Goal: Complete application form: Complete application form

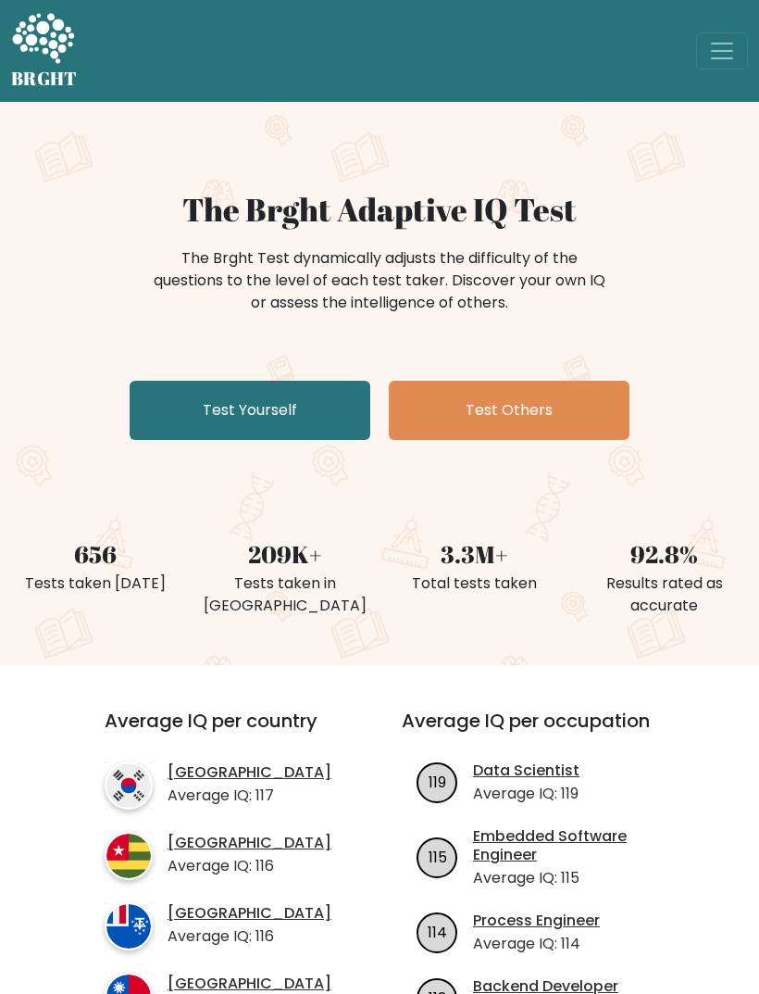
click at [194, 437] on link "Test Yourself" at bounding box center [250, 410] width 241 height 59
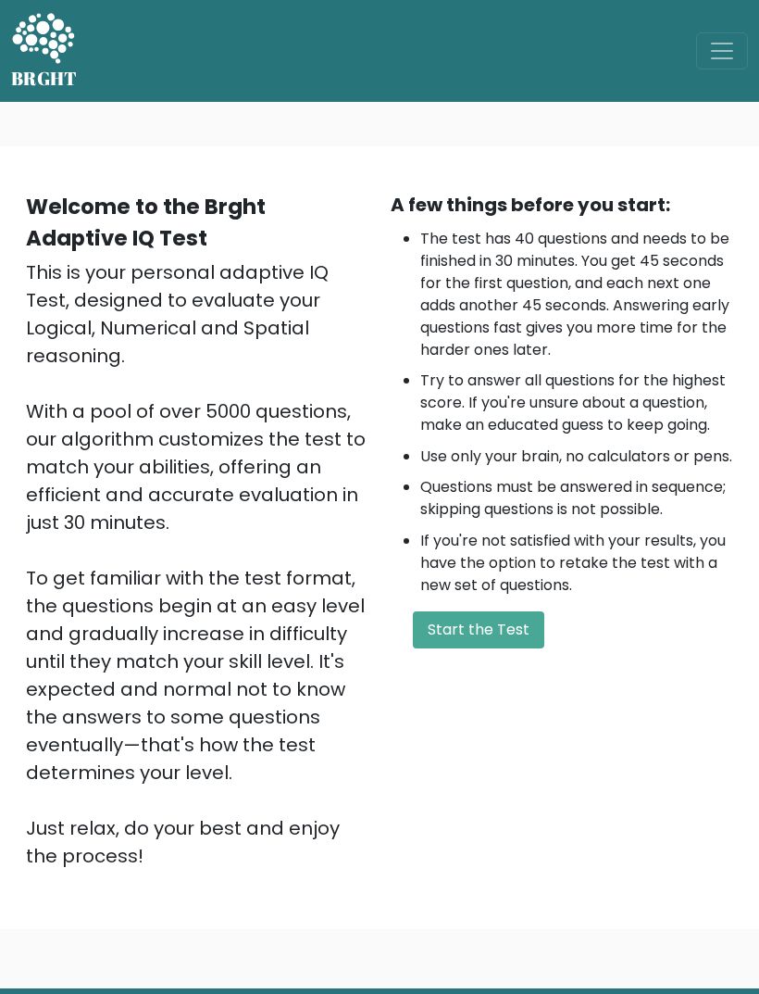
click at [526, 648] on button "Start the Test" at bounding box center [479, 629] width 132 height 37
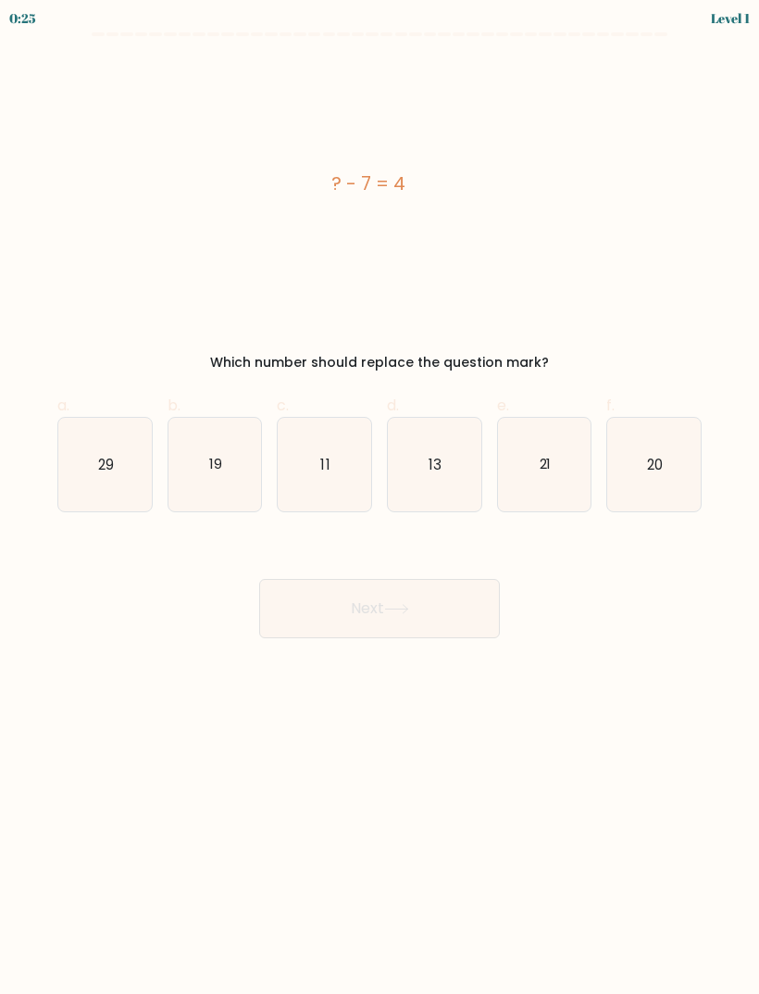
click at [328, 486] on icon "11" at bounding box center [325, 465] width 94 height 94
click at [380, 497] on input "c. 11" at bounding box center [380, 503] width 1 height 12
radio input "true"
click at [368, 618] on button "Next" at bounding box center [379, 608] width 241 height 59
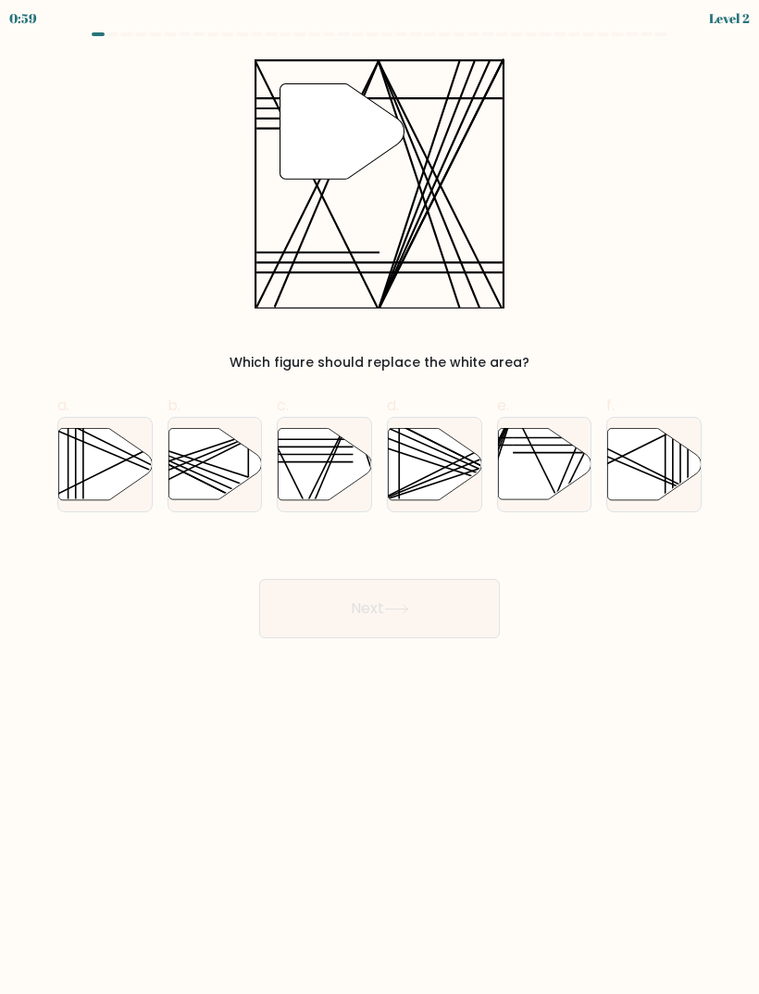
click at [332, 454] on line at bounding box center [307, 503] width 92 height 185
click at [380, 497] on input "c." at bounding box center [380, 503] width 1 height 12
radio input "true"
click at [343, 617] on button "Next" at bounding box center [379, 608] width 241 height 59
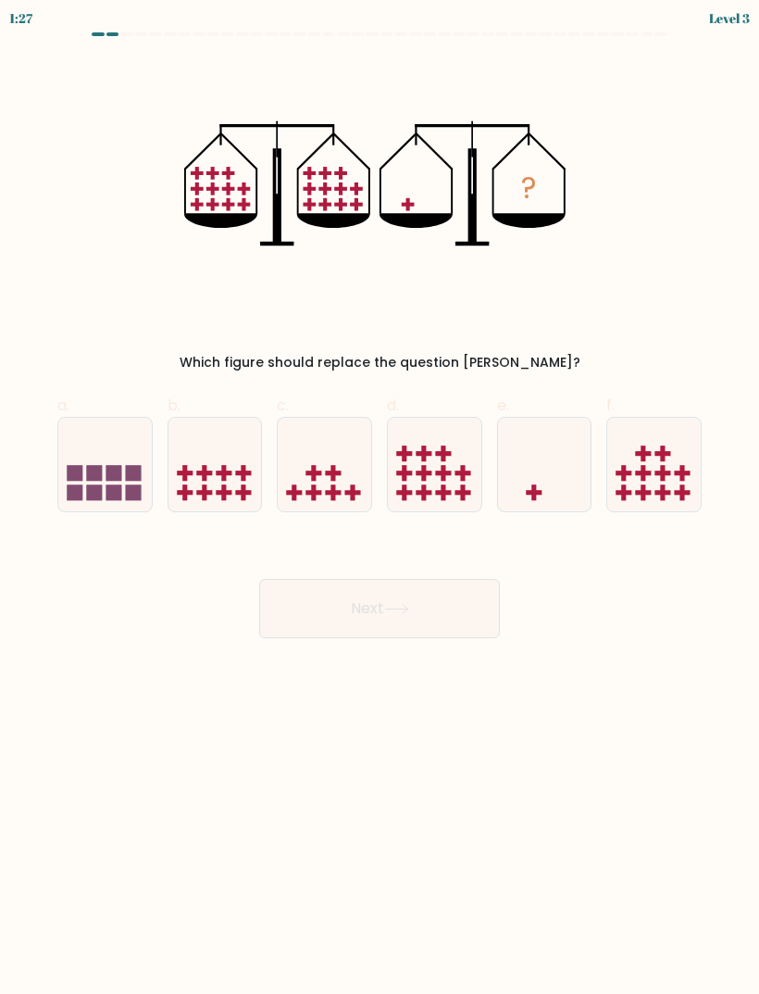
click at [555, 460] on icon at bounding box center [545, 464] width 94 height 77
click at [381, 497] on input "e." at bounding box center [380, 503] width 1 height 12
radio input "true"
click at [428, 603] on button "Next" at bounding box center [379, 608] width 241 height 59
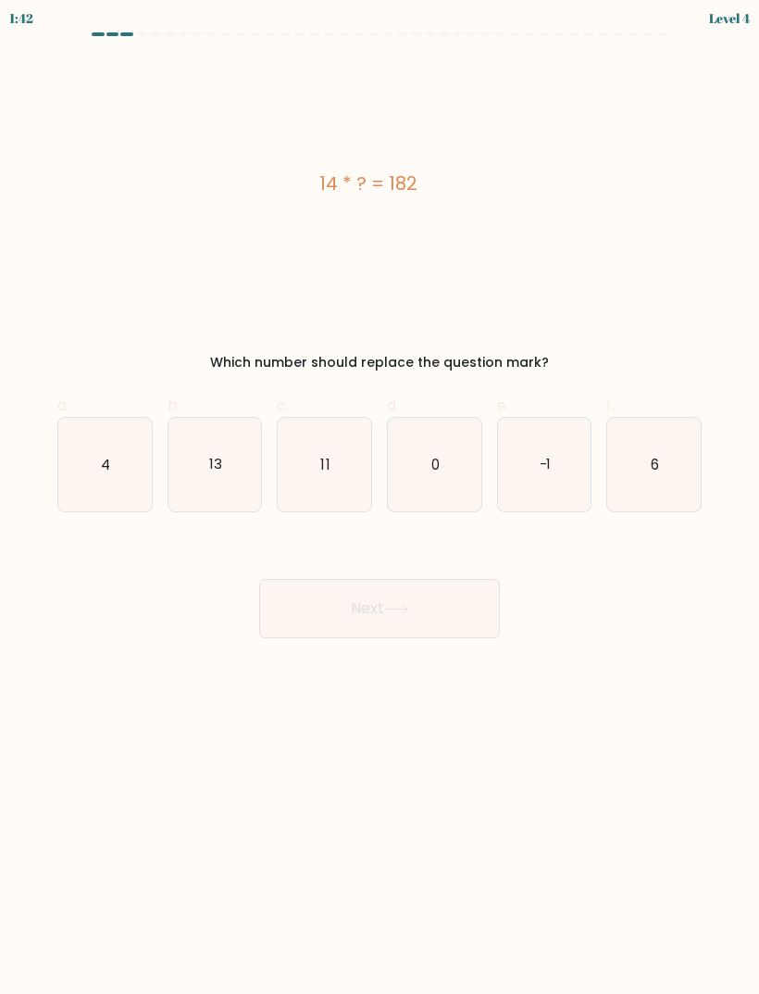
click at [236, 480] on icon "13" at bounding box center [216, 465] width 94 height 94
click at [380, 497] on input "b. 13" at bounding box center [380, 503] width 1 height 12
radio input "true"
click at [442, 608] on button "Next" at bounding box center [379, 608] width 241 height 59
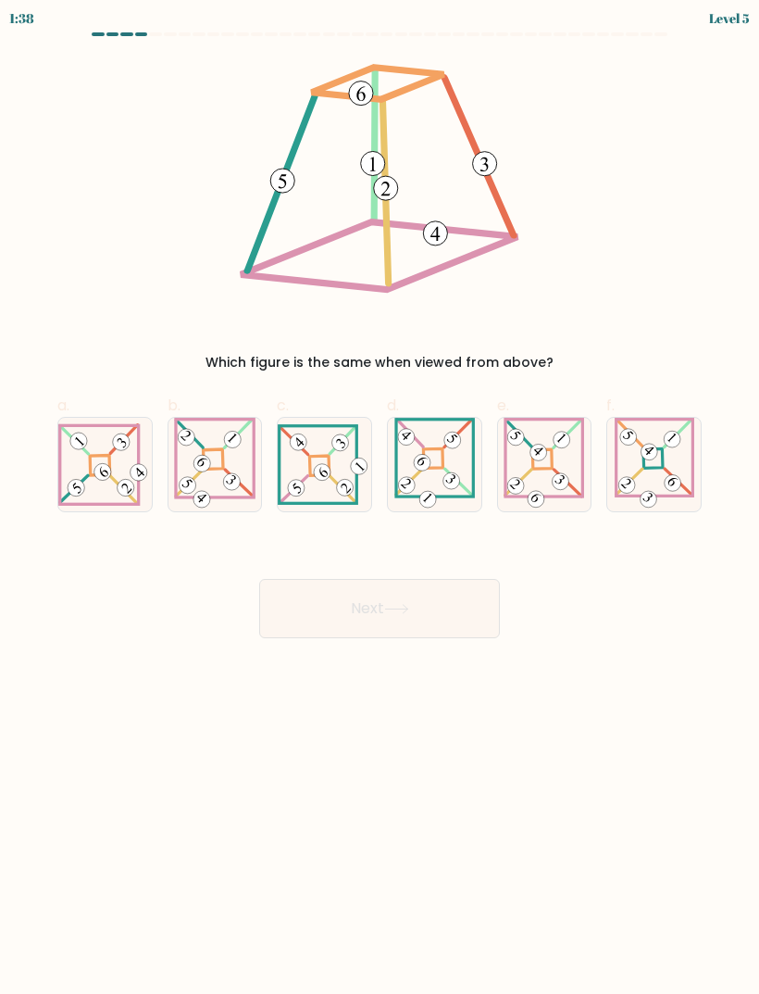
click at [79, 482] on 846 at bounding box center [76, 488] width 24 height 24
click at [380, 497] on input "a." at bounding box center [380, 503] width 1 height 12
radio input "true"
click at [401, 618] on button "Next" at bounding box center [379, 608] width 241 height 59
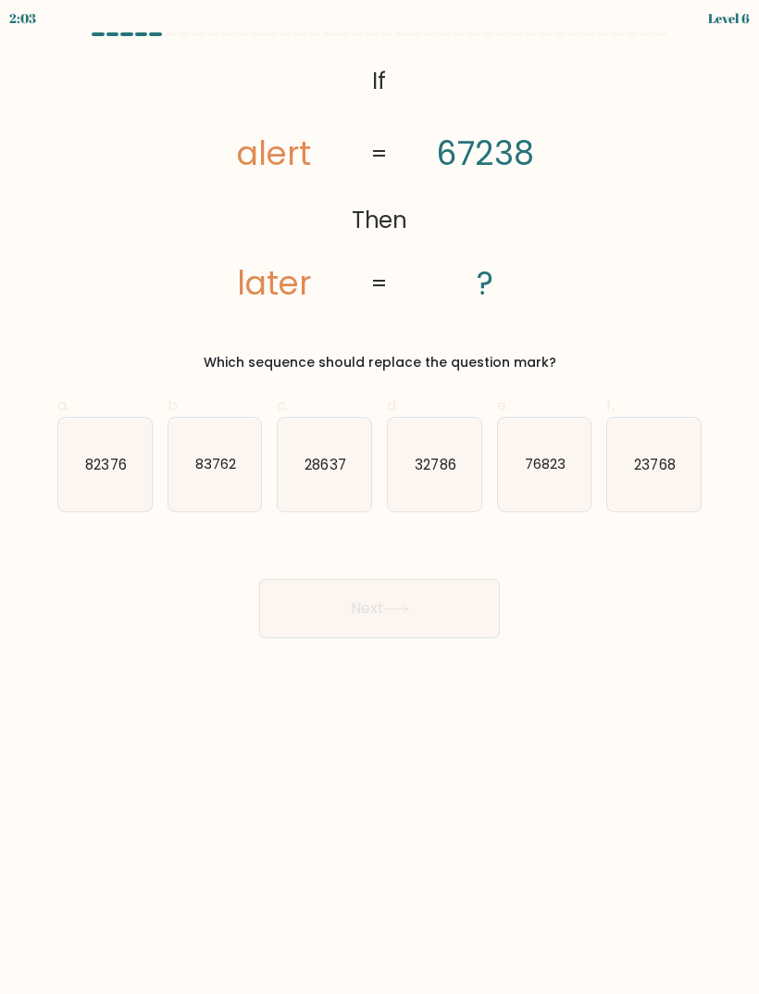
click at [424, 482] on icon "32786" at bounding box center [435, 465] width 94 height 94
click at [381, 497] on input "d. 32786" at bounding box center [380, 503] width 1 height 12
radio input "true"
click at [280, 623] on button "Next" at bounding box center [379, 608] width 241 height 59
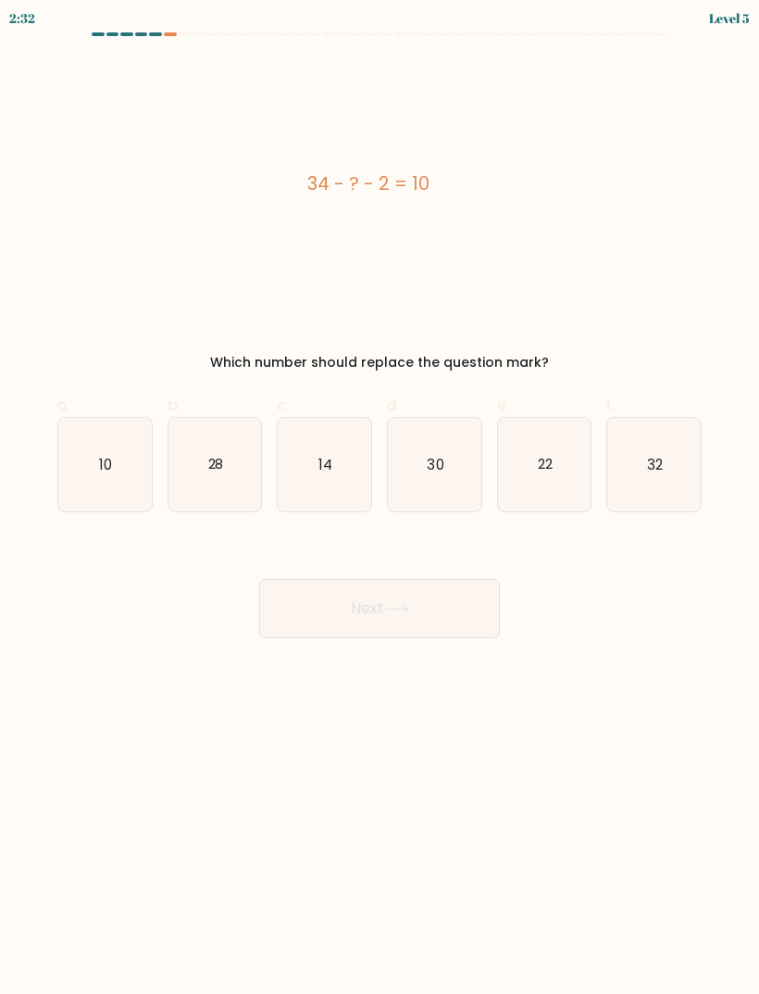
click at [545, 473] on text "22" at bounding box center [545, 463] width 15 height 19
click at [381, 497] on input "e. 22" at bounding box center [380, 503] width 1 height 12
radio input "true"
click at [309, 626] on button "Next" at bounding box center [379, 608] width 241 height 59
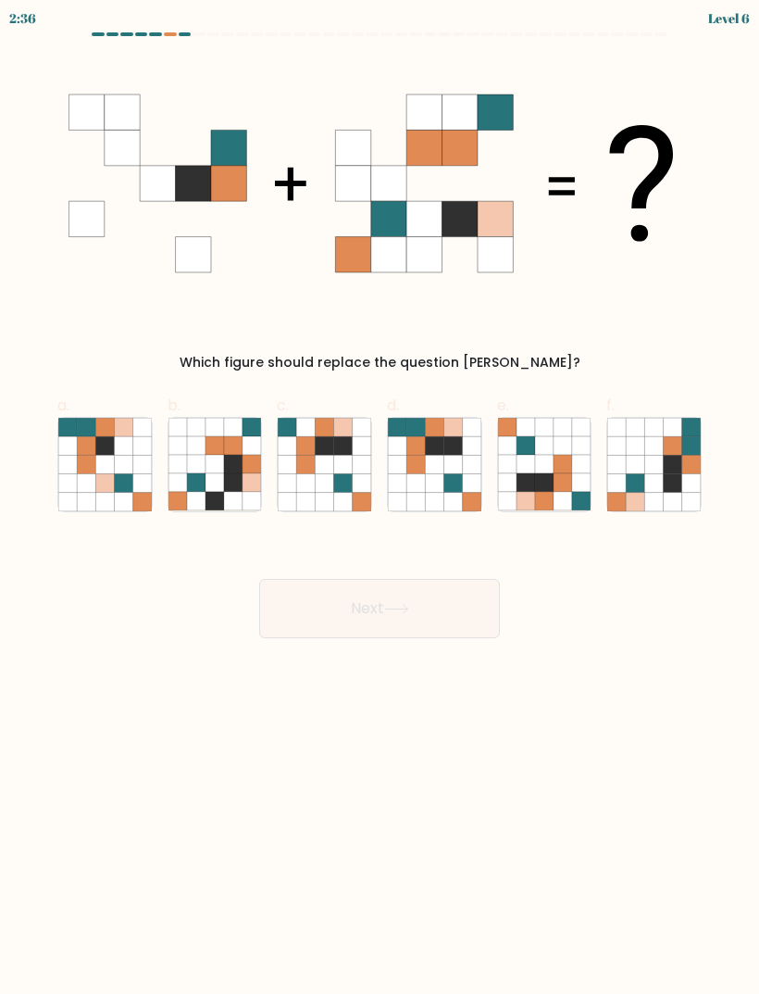
click at [228, 495] on icon at bounding box center [233, 501] width 19 height 19
click at [380, 497] on input "b." at bounding box center [380, 503] width 1 height 12
radio input "true"
click at [314, 612] on button "Next" at bounding box center [379, 608] width 241 height 59
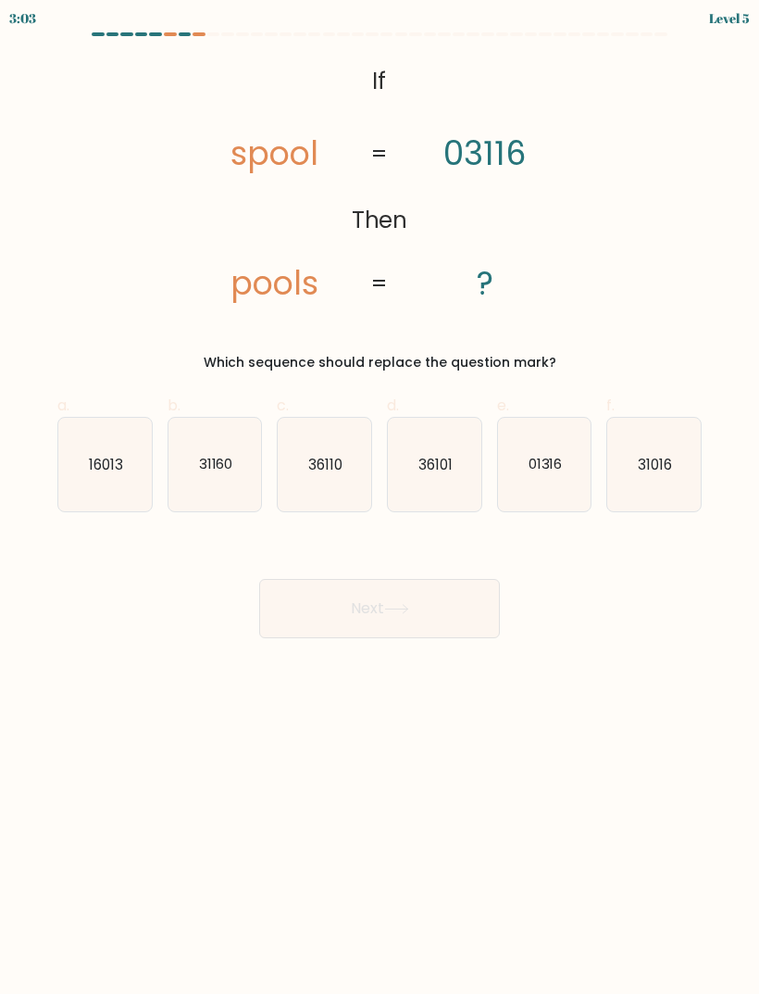
click at [237, 473] on icon "31160" at bounding box center [216, 465] width 94 height 94
click at [380, 497] on input "b. 31160" at bounding box center [380, 503] width 1 height 12
radio input "true"
click at [429, 605] on button "Next" at bounding box center [379, 608] width 241 height 59
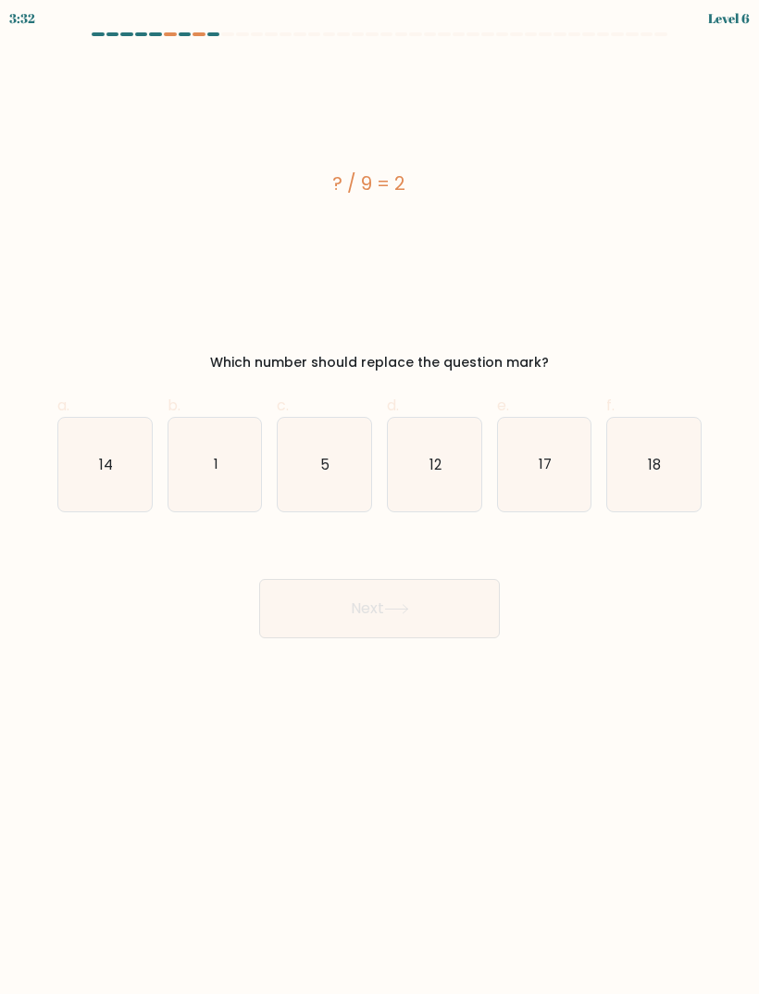
click at [669, 480] on icon "18" at bounding box center [655, 465] width 94 height 94
click at [381, 497] on input "f. 18" at bounding box center [380, 503] width 1 height 12
radio input "true"
click at [431, 622] on button "Next" at bounding box center [379, 608] width 241 height 59
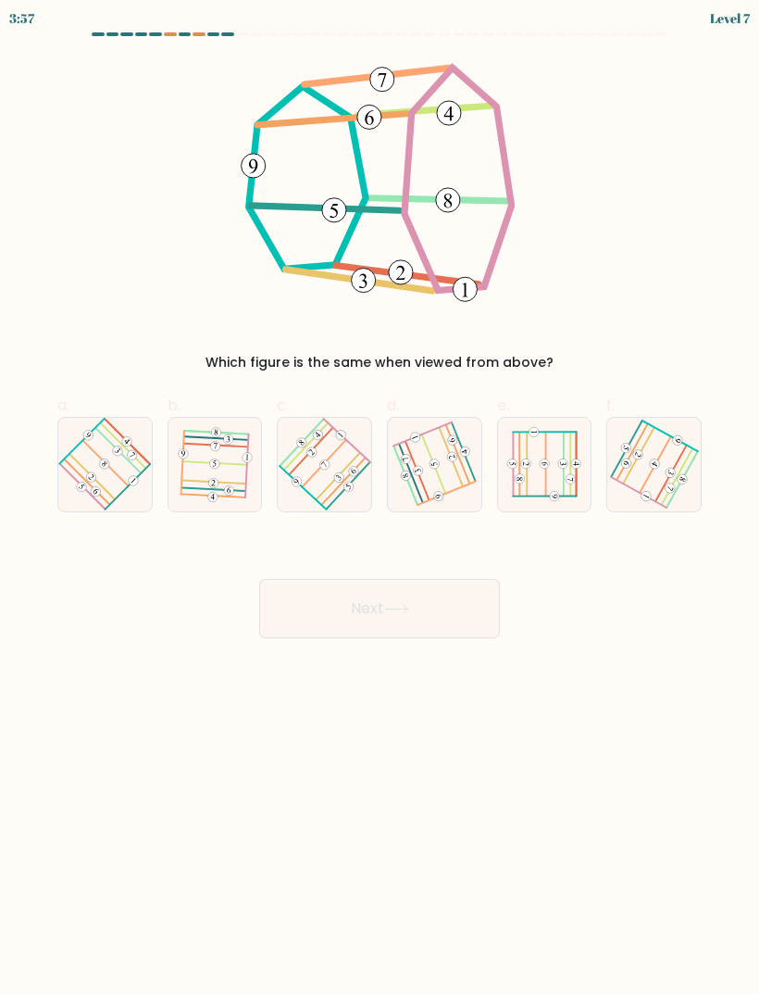
click at [318, 473] on icon at bounding box center [325, 464] width 74 height 75
click at [380, 497] on input "c." at bounding box center [380, 503] width 1 height 12
radio input "true"
click at [343, 620] on button "Next" at bounding box center [379, 608] width 241 height 59
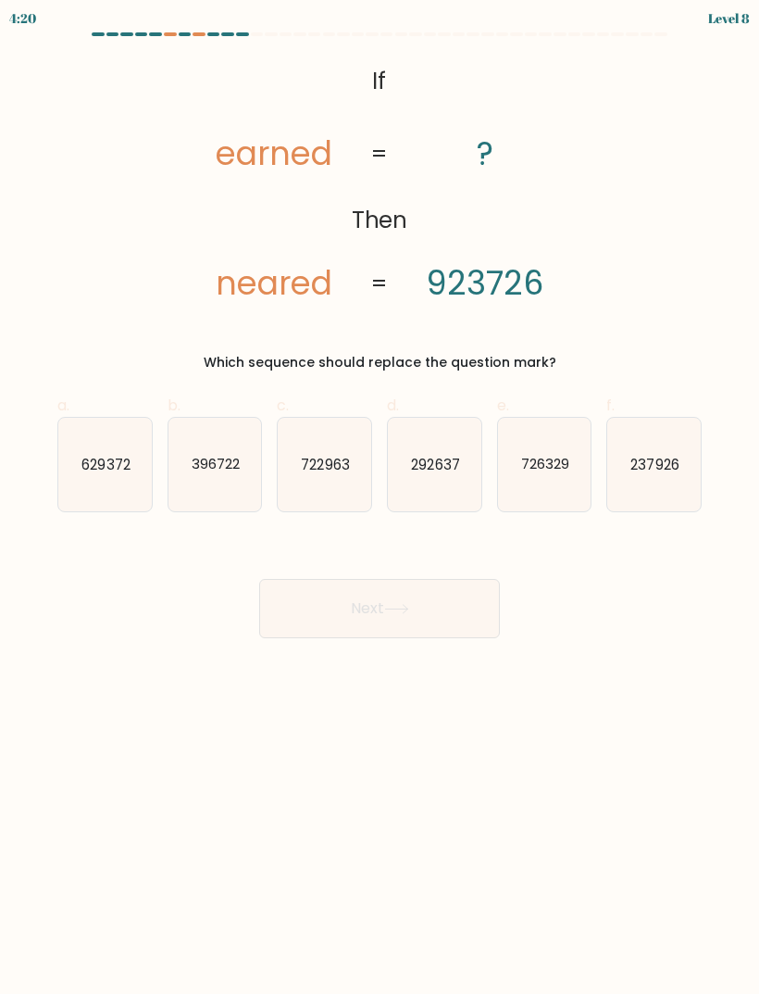
click at [642, 484] on icon "237926" at bounding box center [655, 465] width 94 height 94
click at [381, 497] on input "f. 237926" at bounding box center [380, 503] width 1 height 12
radio input "true"
click at [421, 616] on button "Next" at bounding box center [379, 608] width 241 height 59
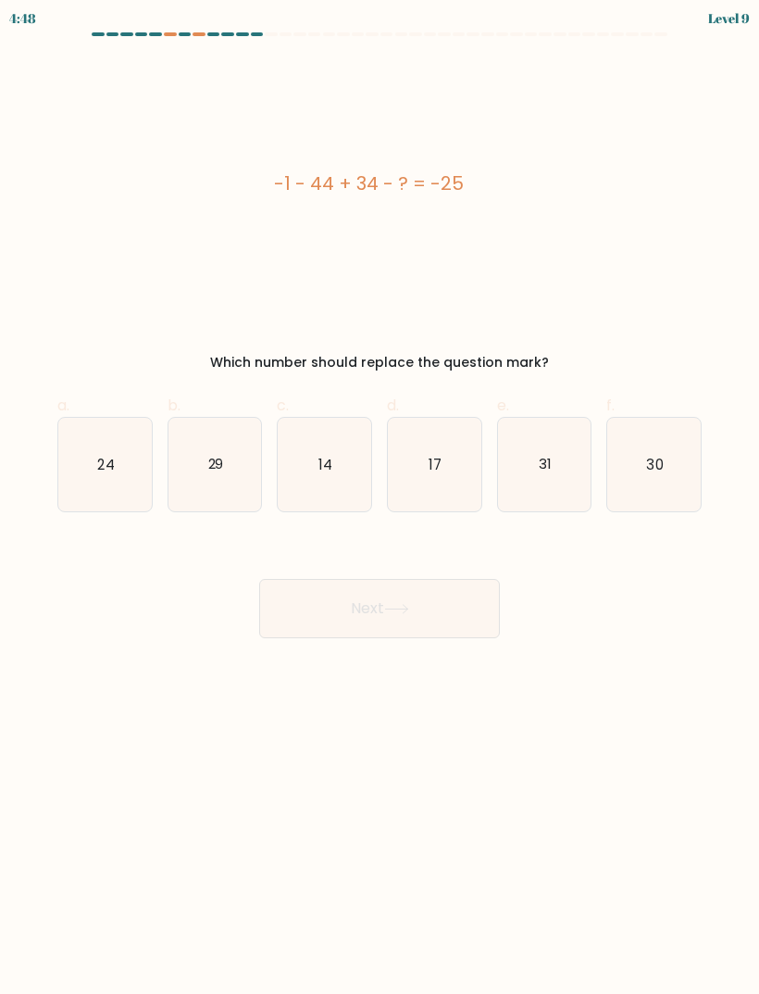
click at [337, 476] on icon "14" at bounding box center [325, 465] width 94 height 94
click at [380, 497] on input "c. 14" at bounding box center [380, 503] width 1 height 12
radio input "true"
click at [459, 625] on button "Next" at bounding box center [379, 608] width 241 height 59
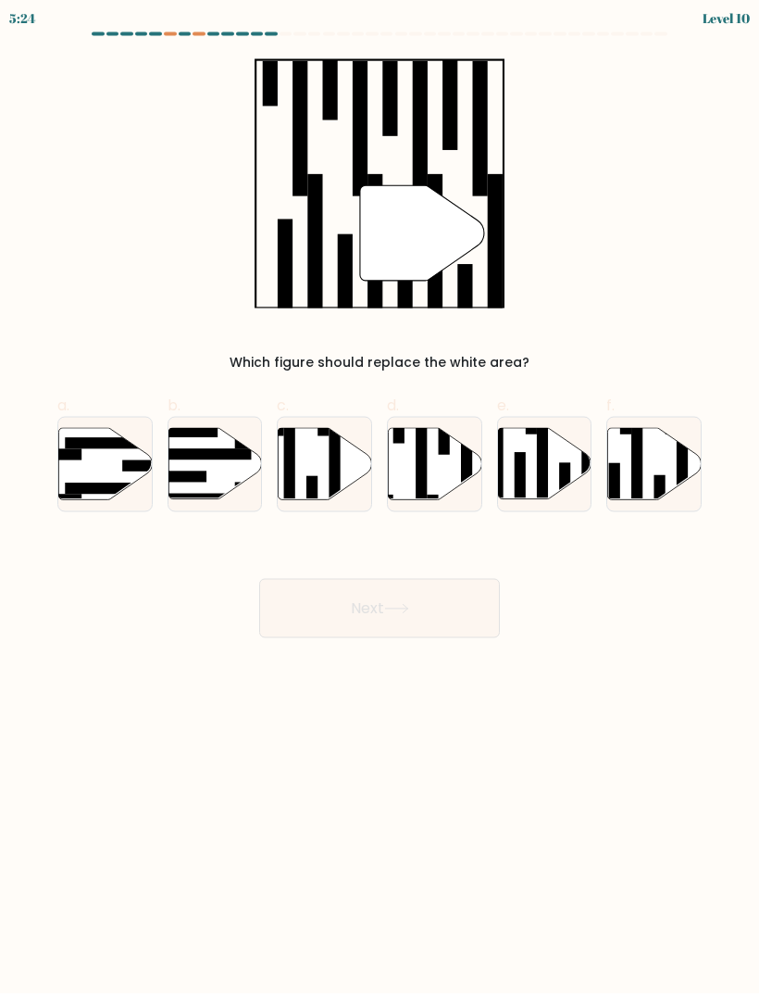
scroll to position [5, 0]
click at [305, 471] on icon at bounding box center [326, 463] width 94 height 71
click at [380, 497] on input "c." at bounding box center [380, 503] width 1 height 12
radio input "true"
click at [379, 606] on button "Next" at bounding box center [379, 608] width 241 height 59
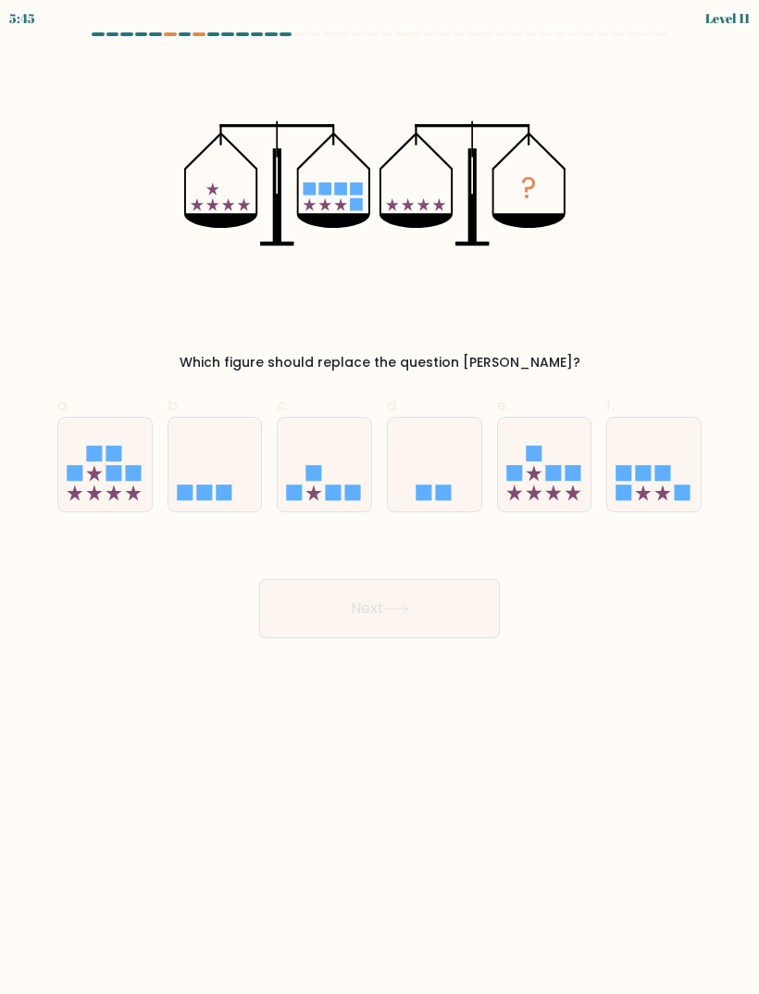
click at [526, 471] on icon at bounding box center [545, 464] width 94 height 77
click at [381, 497] on input "e." at bounding box center [380, 503] width 1 height 12
radio input "true"
click at [432, 606] on button "Next" at bounding box center [379, 608] width 241 height 59
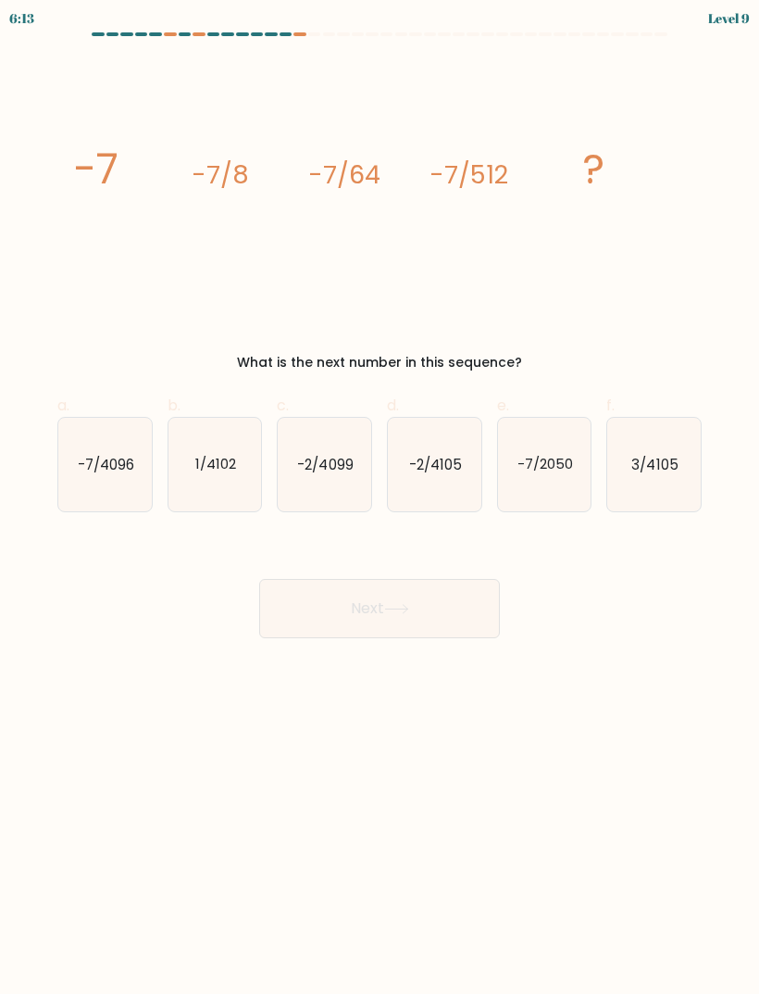
click at [103, 491] on icon "-7/4096" at bounding box center [105, 465] width 94 height 94
click at [380, 497] on input "a. -7/4096" at bounding box center [380, 503] width 1 height 12
radio input "true"
click at [415, 654] on body "6:12 Level 9" at bounding box center [379, 497] width 759 height 994
click at [440, 625] on button "Next" at bounding box center [379, 608] width 241 height 59
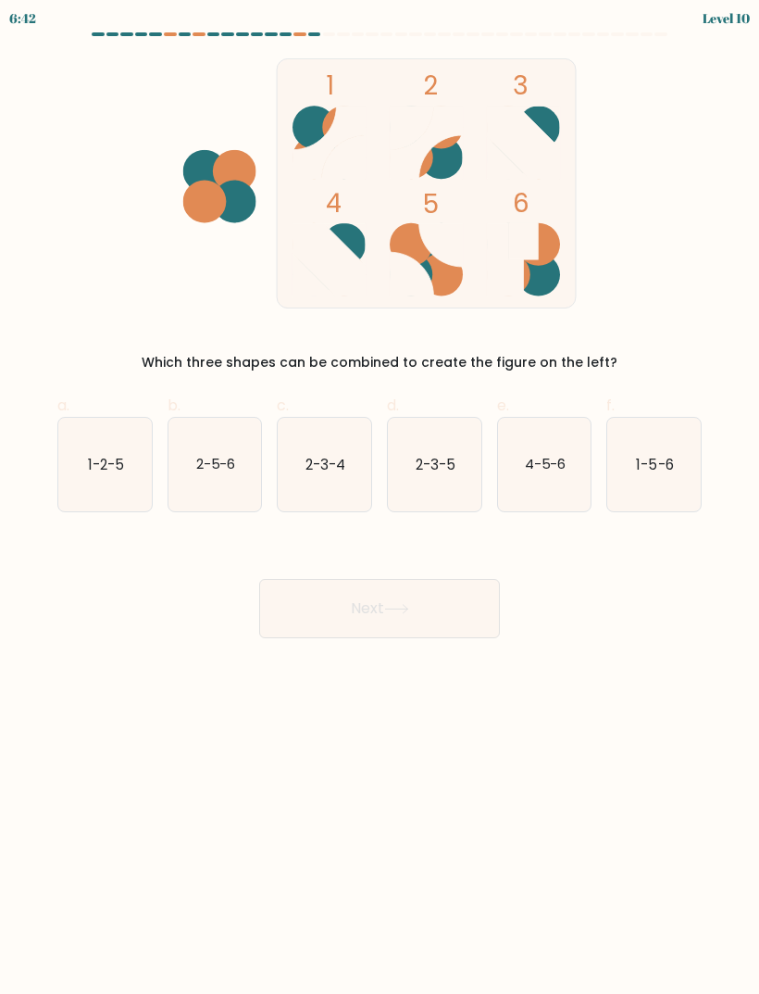
click at [75, 446] on icon "1-2-5" at bounding box center [105, 465] width 94 height 94
click at [380, 497] on input "a. 1-2-5" at bounding box center [380, 503] width 1 height 12
radio input "true"
click at [278, 610] on button "Next" at bounding box center [379, 608] width 241 height 59
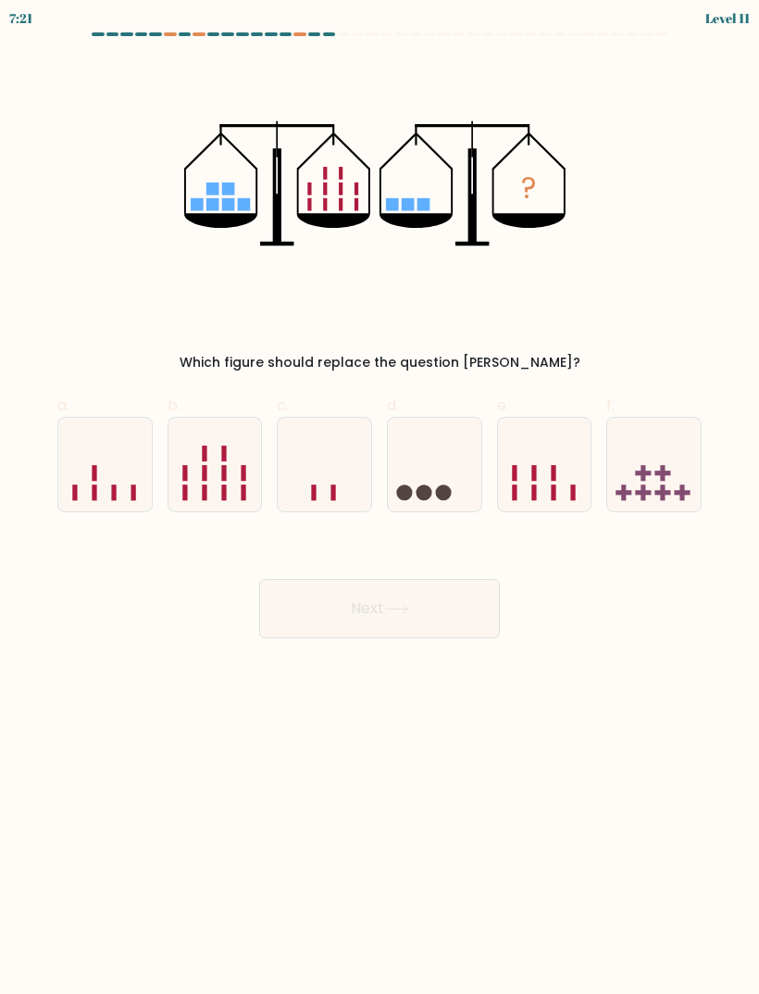
click at [115, 484] on rect at bounding box center [114, 492] width 5 height 16
click at [380, 497] on input "a." at bounding box center [380, 503] width 1 height 12
radio input "true"
click at [101, 445] on icon at bounding box center [105, 464] width 92 height 76
click at [380, 497] on input "a." at bounding box center [380, 503] width 1 height 12
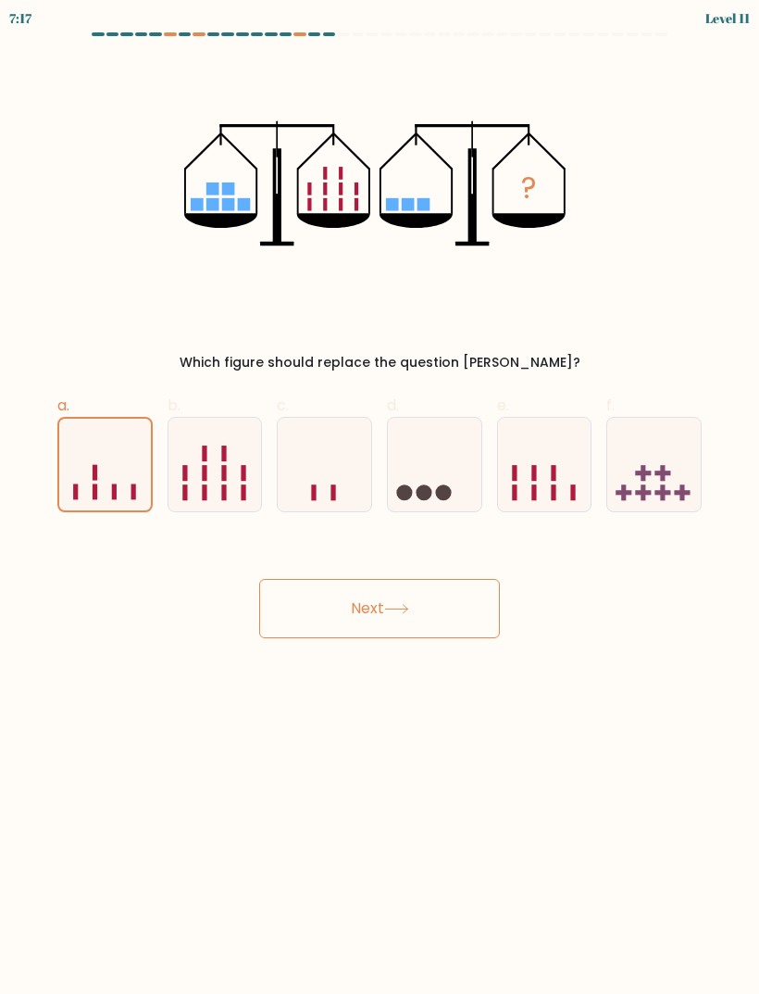
click at [309, 481] on icon at bounding box center [325, 464] width 94 height 77
click at [380, 497] on input "c." at bounding box center [380, 503] width 1 height 12
radio input "true"
click at [457, 601] on button "Next" at bounding box center [379, 608] width 241 height 59
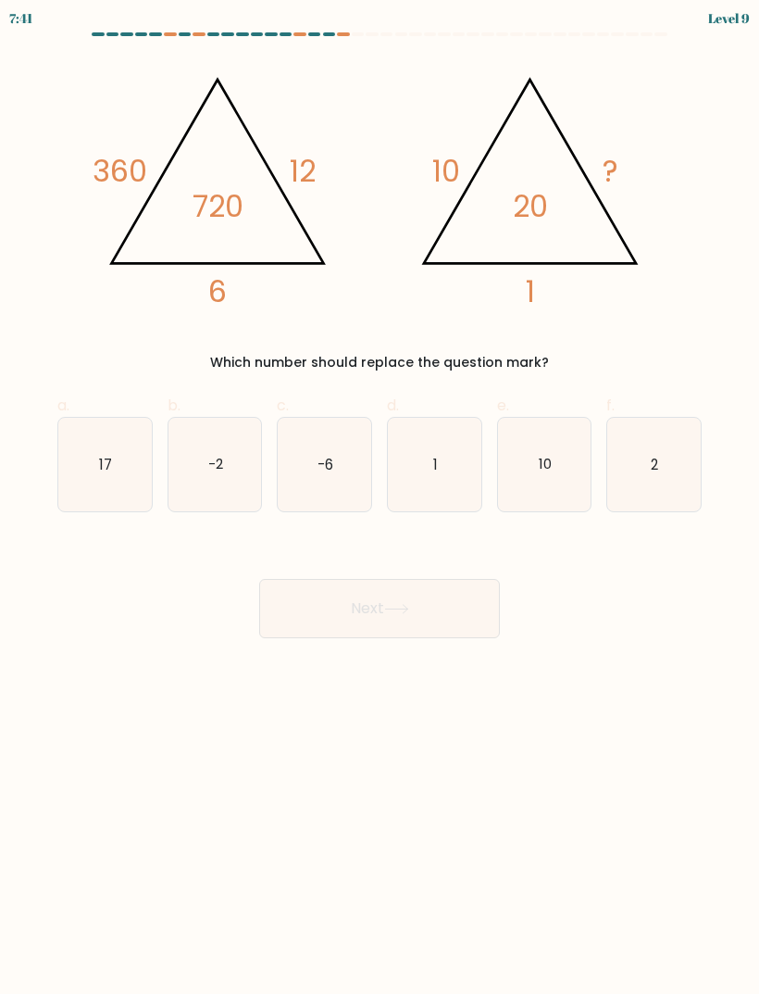
click at [638, 474] on icon "2" at bounding box center [655, 465] width 94 height 94
click at [381, 497] on input "f. 2" at bounding box center [380, 503] width 1 height 12
radio input "true"
click at [340, 633] on button "Next" at bounding box center [379, 608] width 241 height 59
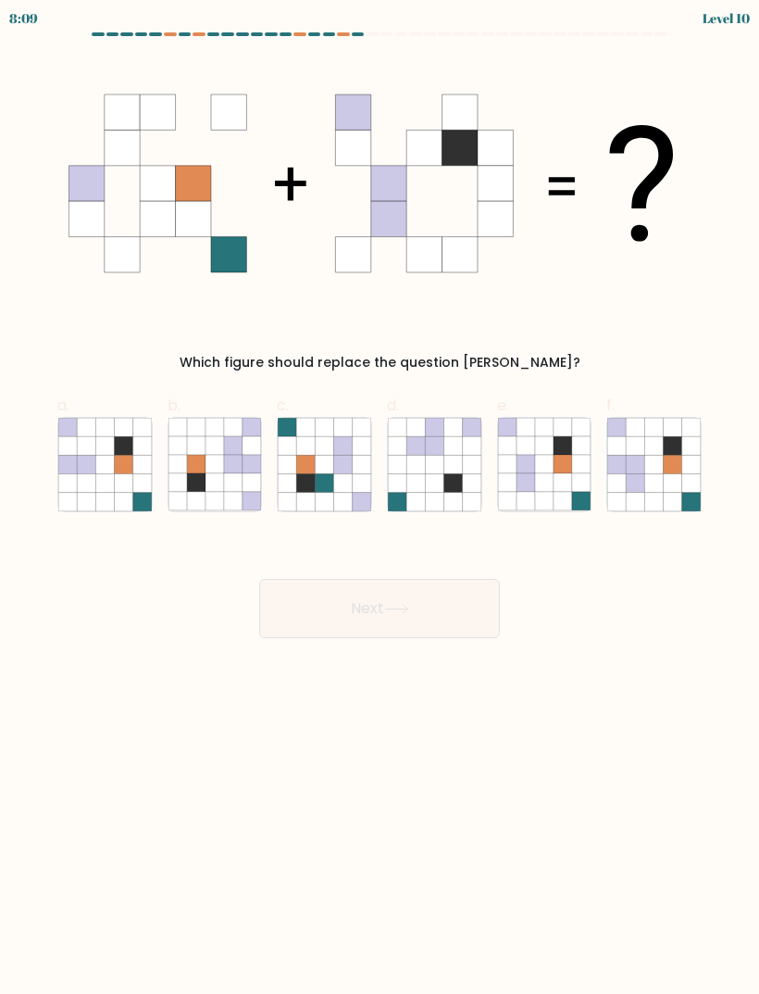
click at [628, 462] on icon at bounding box center [636, 464] width 19 height 19
click at [381, 497] on input "f." at bounding box center [380, 503] width 1 height 12
radio input "true"
click at [372, 618] on button "Next" at bounding box center [379, 608] width 241 height 59
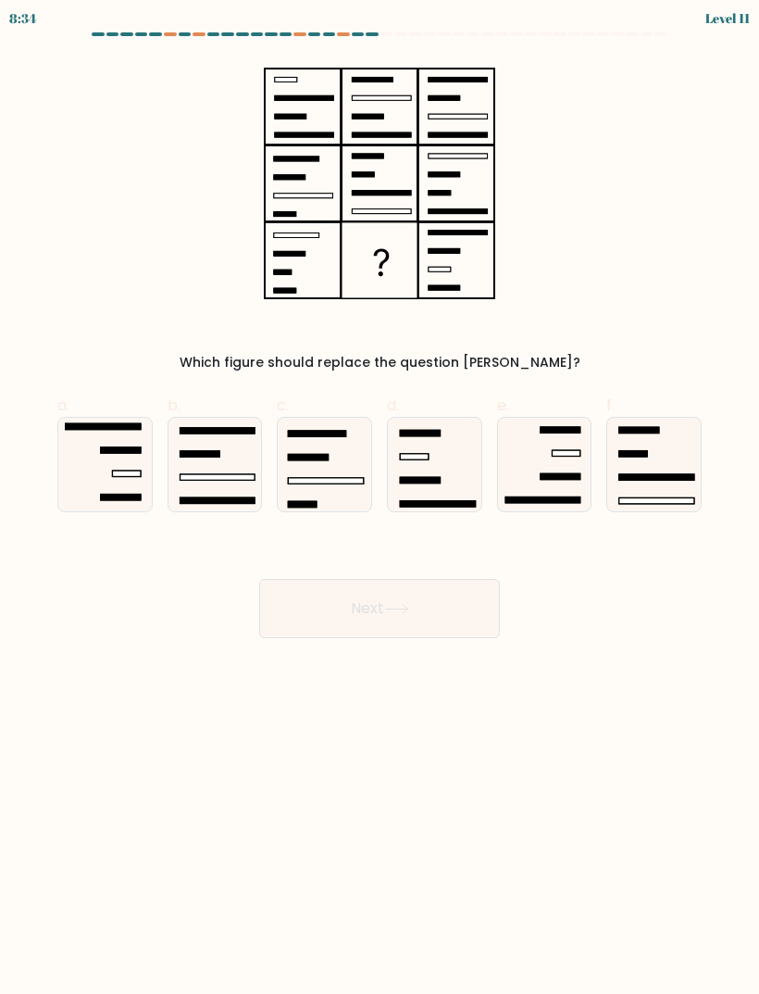
click at [256, 479] on icon at bounding box center [216, 465] width 94 height 94
click at [380, 497] on input "b." at bounding box center [380, 503] width 1 height 12
radio input "true"
click at [385, 618] on button "Next" at bounding box center [379, 608] width 241 height 59
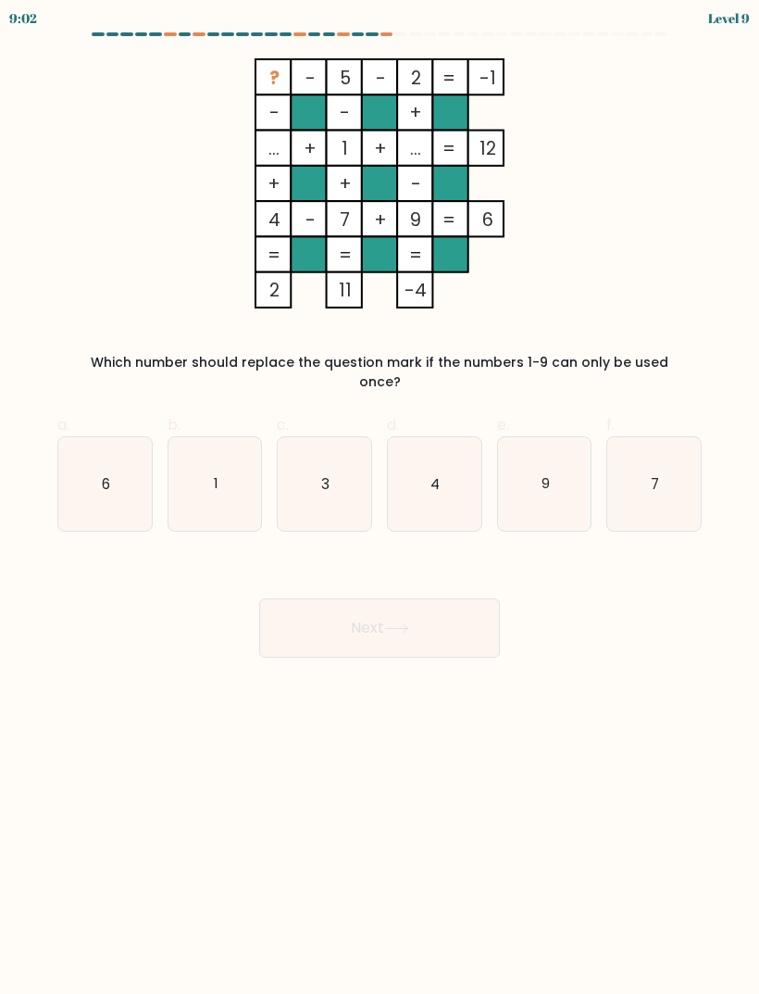
click at [89, 457] on icon "6" at bounding box center [105, 484] width 94 height 94
click at [380, 497] on input "a. 6" at bounding box center [380, 503] width 1 height 12
radio input "true"
click at [331, 627] on button "Next" at bounding box center [379, 627] width 241 height 59
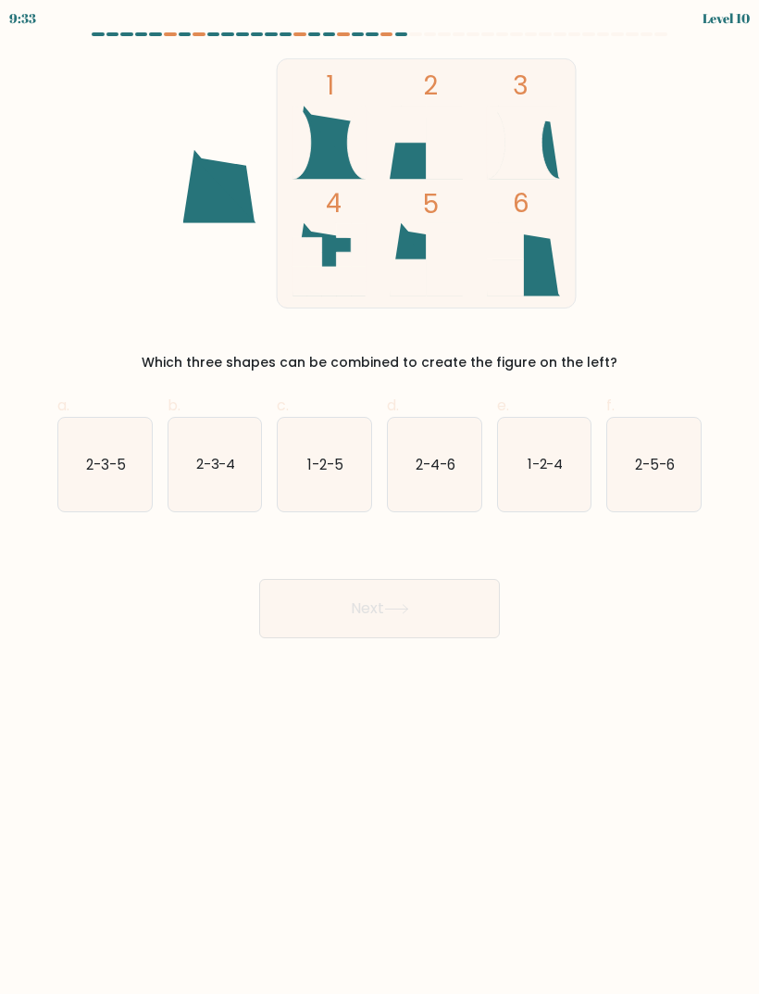
click at [532, 482] on icon "1-2-4" at bounding box center [545, 465] width 94 height 94
click at [381, 497] on input "e. 1-2-4" at bounding box center [380, 503] width 1 height 12
radio input "true"
click at [336, 617] on button "Next" at bounding box center [379, 608] width 241 height 59
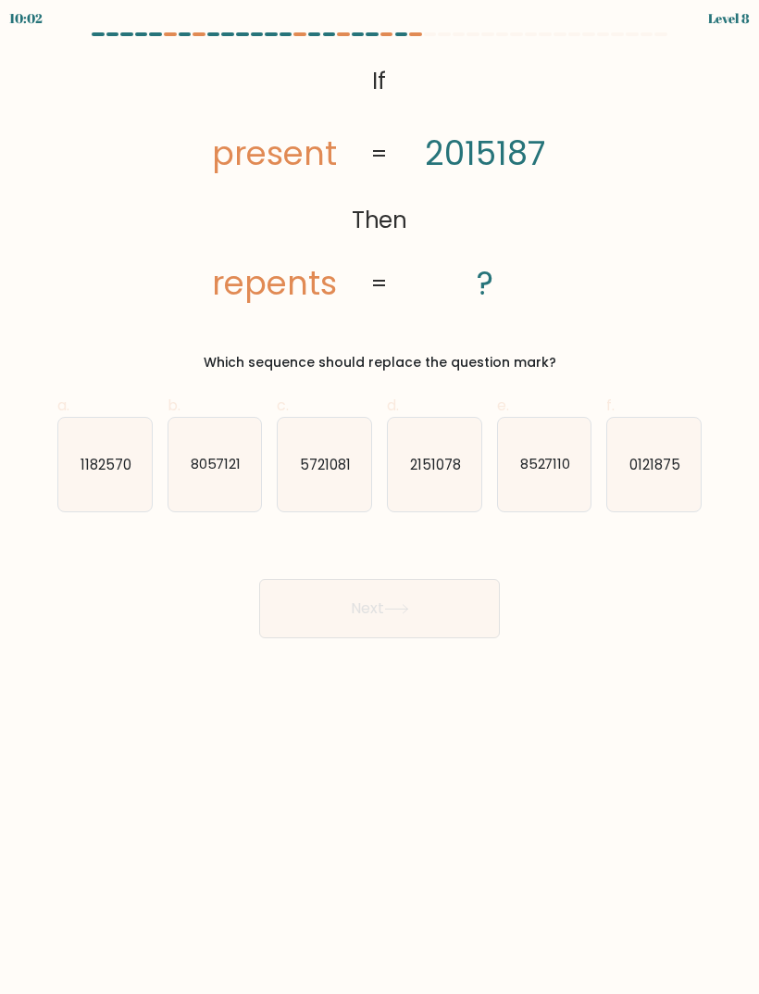
click at [644, 473] on icon "0121875" at bounding box center [655, 465] width 94 height 94
click at [381, 497] on input "f. 0121875" at bounding box center [380, 503] width 1 height 12
radio input "true"
click at [413, 617] on button "Next" at bounding box center [379, 608] width 241 height 59
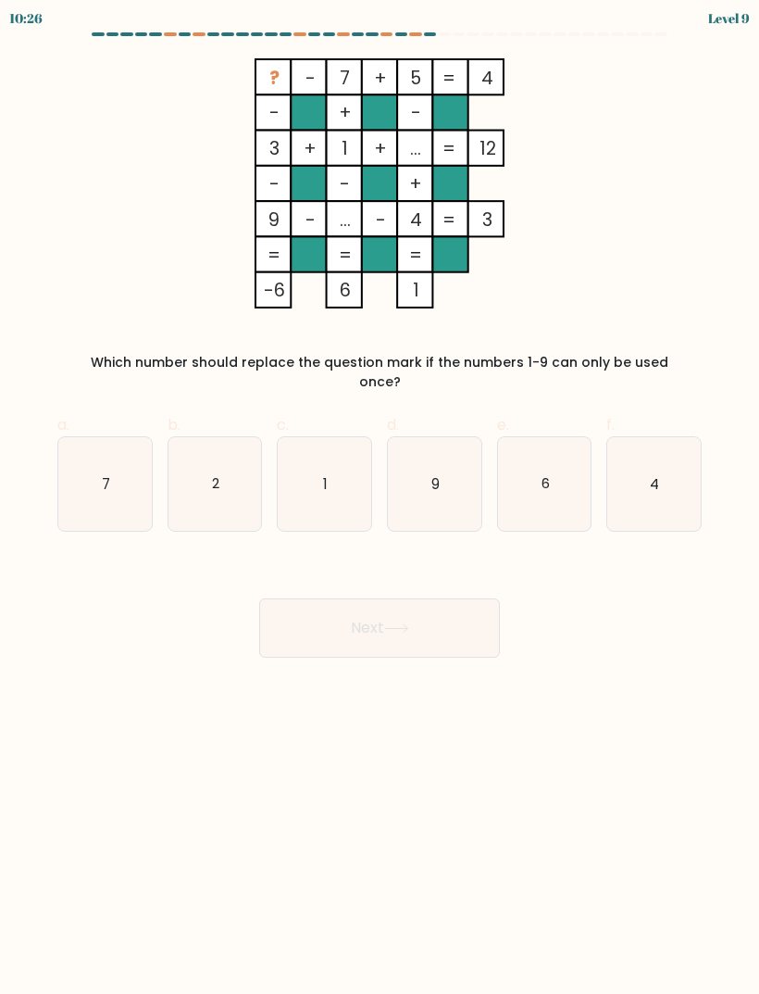
click at [561, 495] on icon "6" at bounding box center [545, 484] width 94 height 94
click at [381, 497] on input "e. 6" at bounding box center [380, 503] width 1 height 12
radio input "true"
click at [300, 605] on button "Next" at bounding box center [379, 627] width 241 height 59
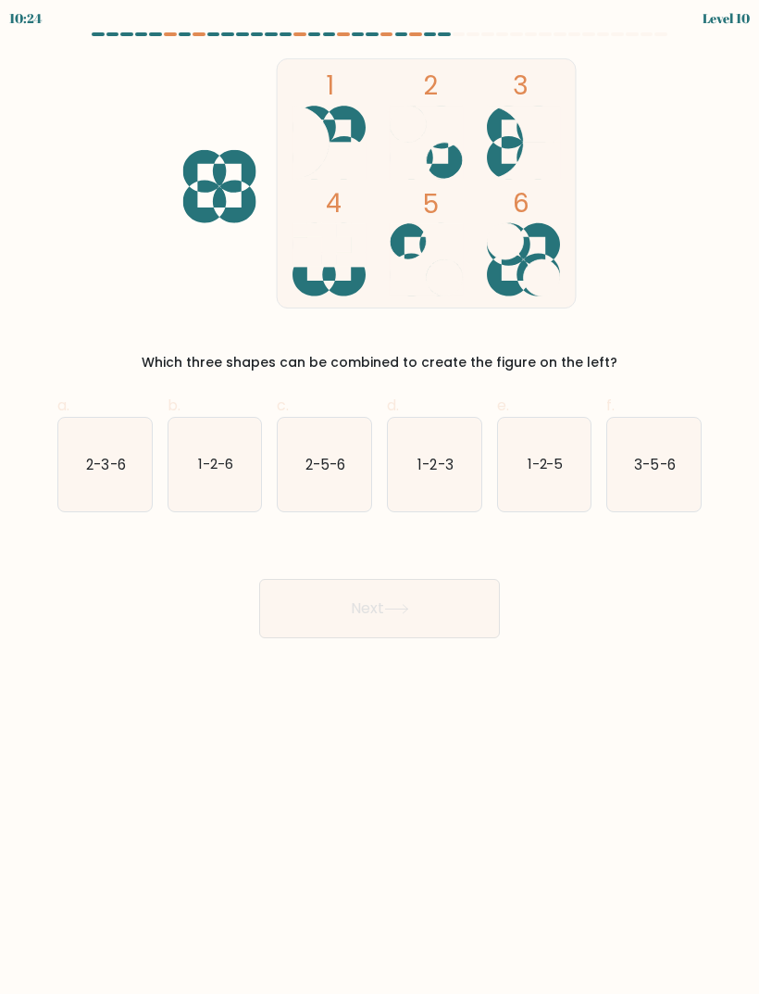
click at [571, 495] on icon "1-2-5" at bounding box center [545, 465] width 94 height 94
click at [381, 497] on input "e. 1-2-5" at bounding box center [380, 503] width 1 height 12
radio input "true"
click at [457, 495] on icon "1-2-3" at bounding box center [435, 465] width 94 height 94
click at [381, 497] on input "d. 1-2-3" at bounding box center [380, 503] width 1 height 12
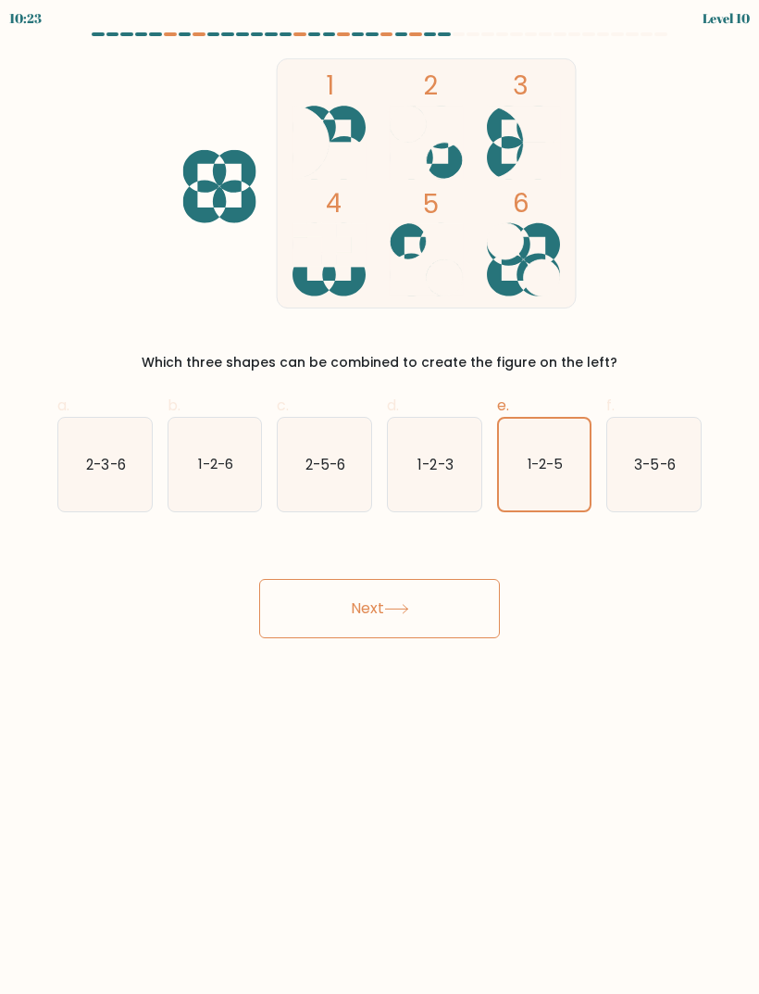
radio input "true"
click at [483, 612] on button "Next" at bounding box center [379, 608] width 241 height 59
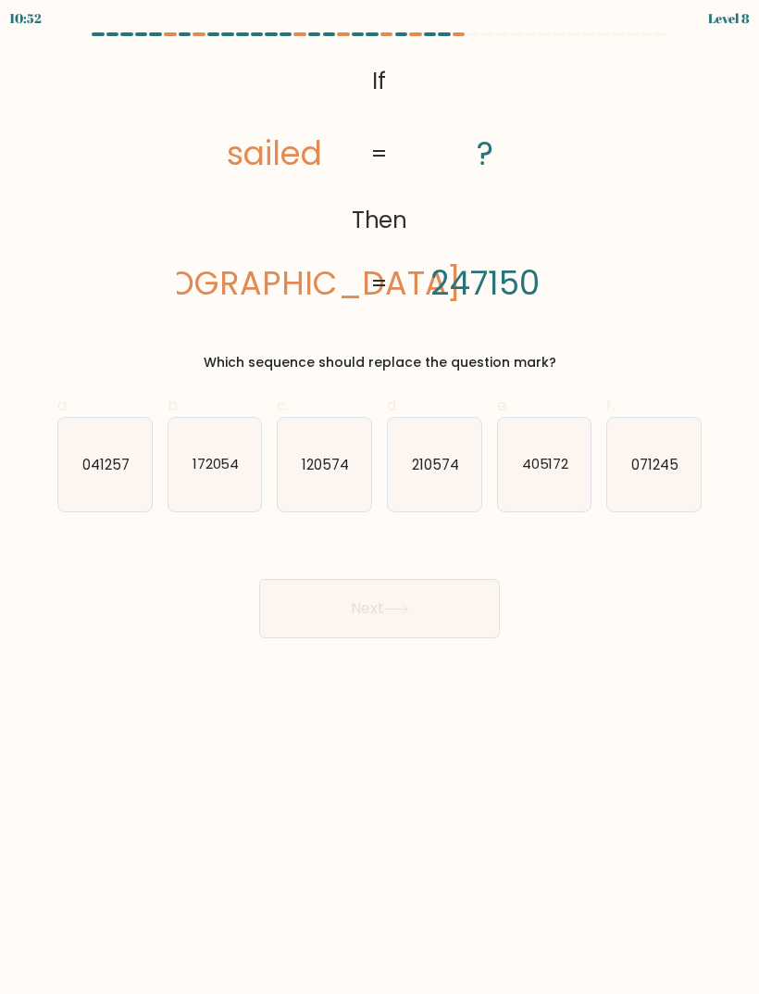
click at [106, 469] on text "041257" at bounding box center [105, 463] width 47 height 19
click at [380, 497] on input "a. 041257" at bounding box center [380, 503] width 1 height 12
radio input "true"
click at [307, 615] on button "Next" at bounding box center [379, 608] width 241 height 59
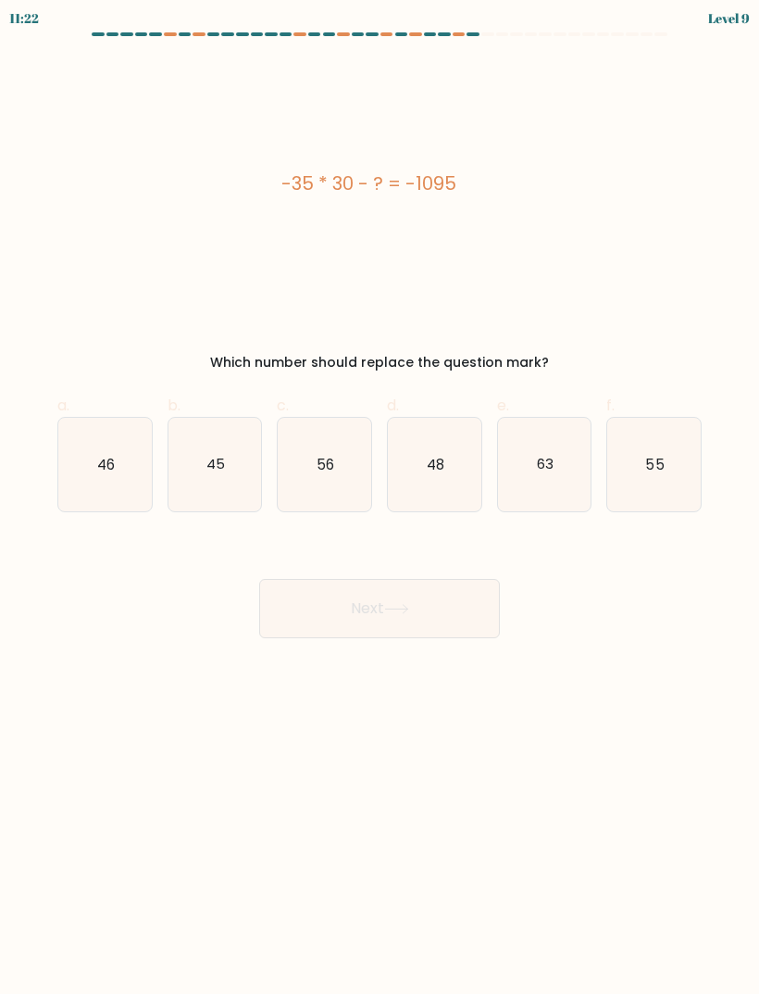
click at [180, 462] on icon "45" at bounding box center [216, 465] width 94 height 94
click at [380, 497] on input "b. 45" at bounding box center [380, 503] width 1 height 12
radio input "true"
click at [344, 618] on button "Next" at bounding box center [379, 608] width 241 height 59
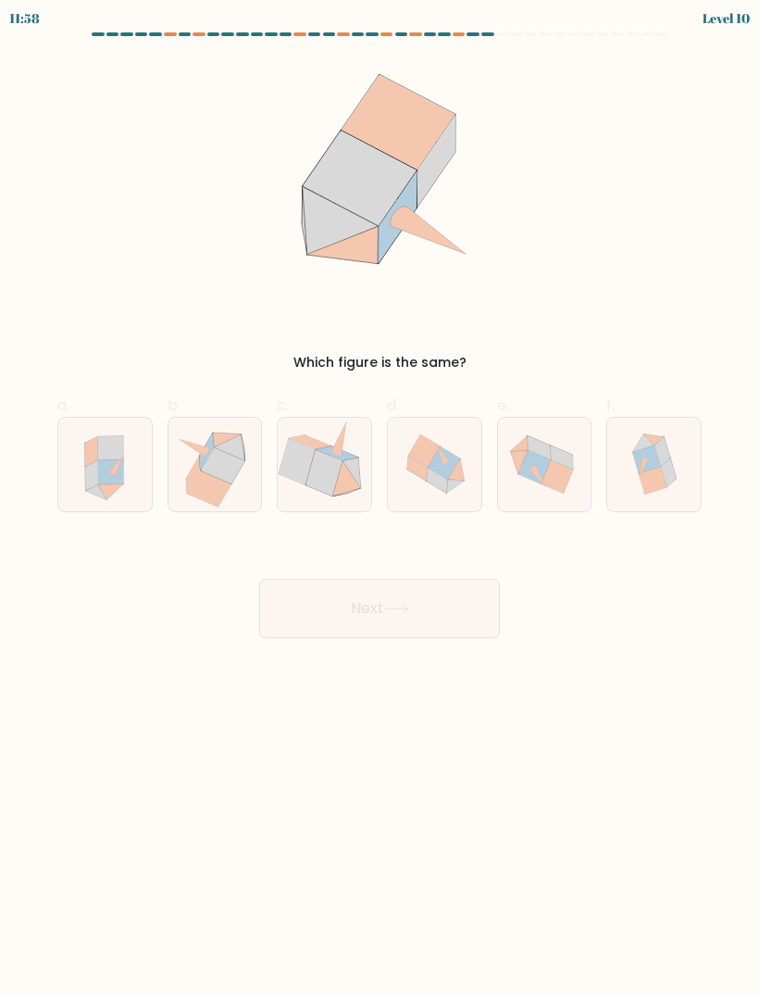
click at [358, 482] on icon at bounding box center [347, 478] width 28 height 35
click at [380, 497] on input "c." at bounding box center [380, 503] width 1 height 12
radio input "true"
click at [453, 620] on button "Next" at bounding box center [379, 608] width 241 height 59
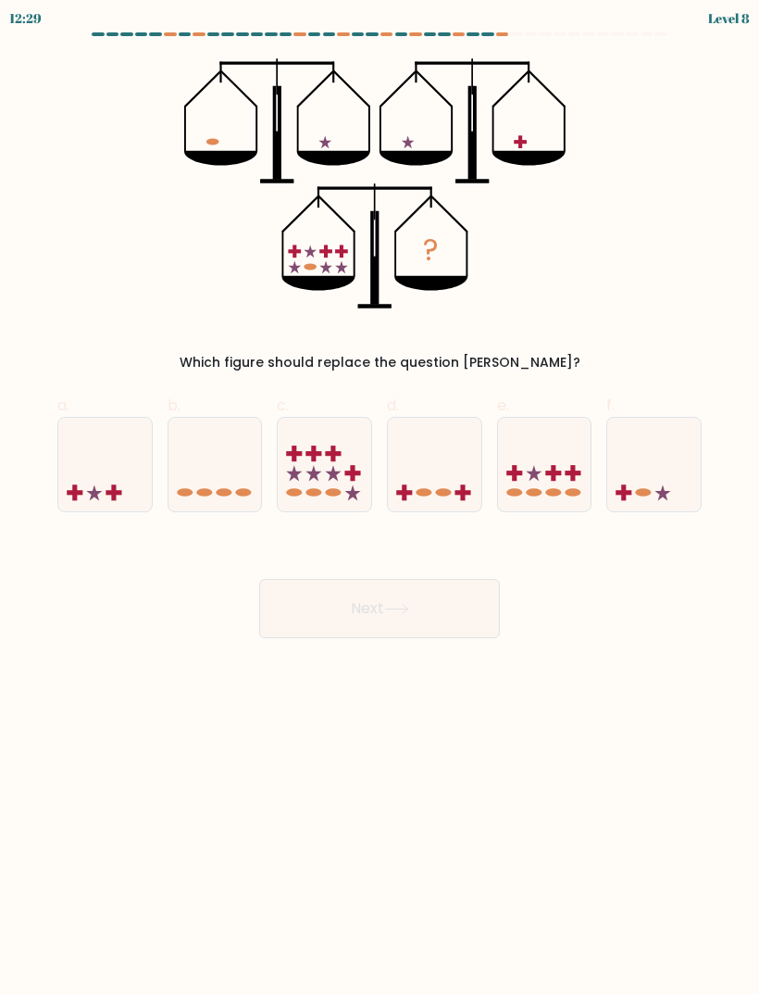
click at [557, 477] on icon at bounding box center [545, 464] width 94 height 77
click at [381, 497] on input "e." at bounding box center [380, 503] width 1 height 12
radio input "true"
click at [457, 616] on button "Next" at bounding box center [379, 608] width 241 height 59
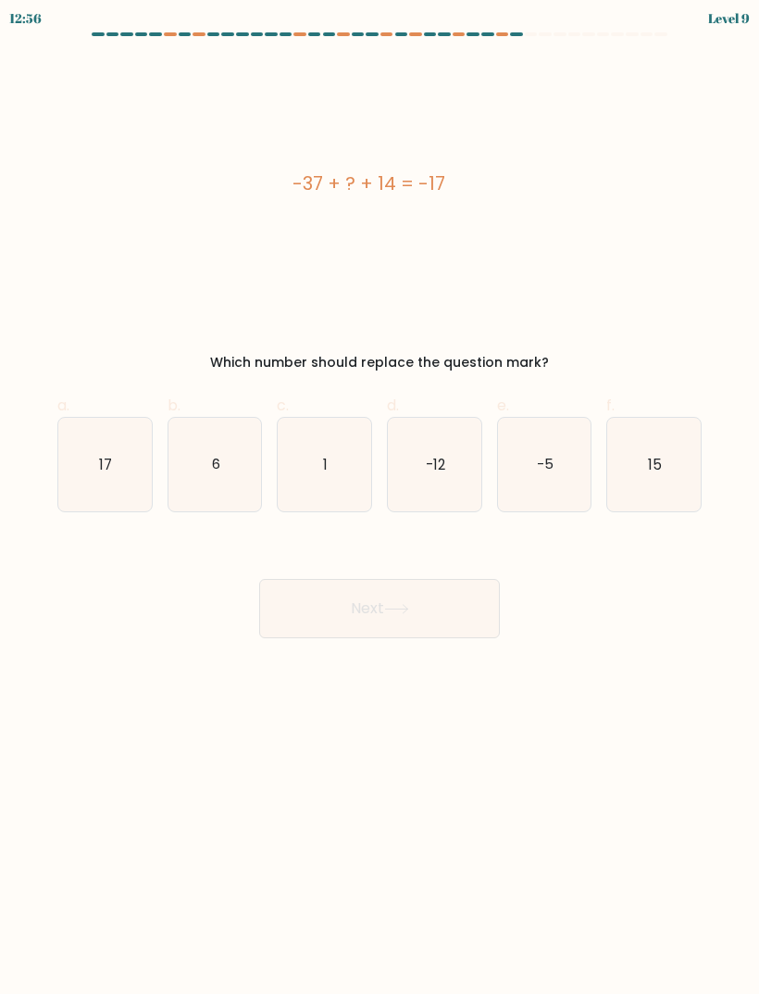
click at [196, 454] on icon "6" at bounding box center [216, 465] width 94 height 94
click at [380, 497] on input "b. 6" at bounding box center [380, 503] width 1 height 12
radio input "true"
click at [450, 596] on button "Next" at bounding box center [379, 608] width 241 height 59
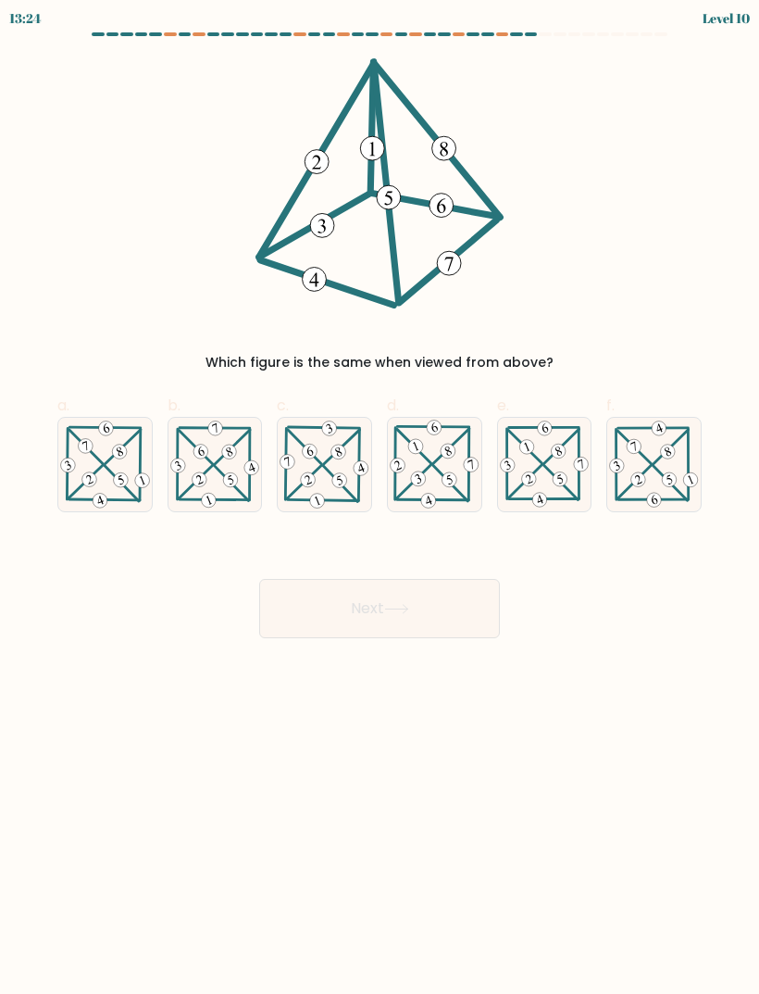
click at [555, 482] on icon at bounding box center [545, 464] width 94 height 91
click at [381, 497] on input "e." at bounding box center [380, 503] width 1 height 12
radio input "true"
click at [477, 607] on button "Next" at bounding box center [379, 608] width 241 height 59
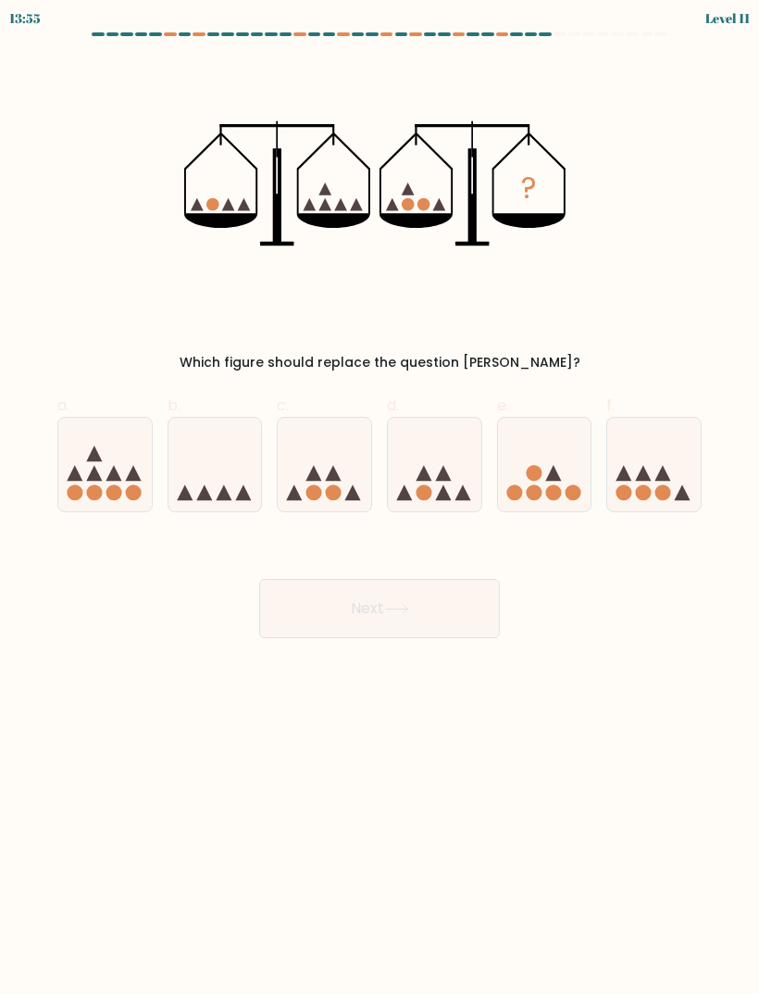
click at [108, 453] on icon at bounding box center [105, 464] width 94 height 77
click at [380, 497] on input "a." at bounding box center [380, 503] width 1 height 12
radio input "true"
click at [462, 617] on button "Next" at bounding box center [379, 608] width 241 height 59
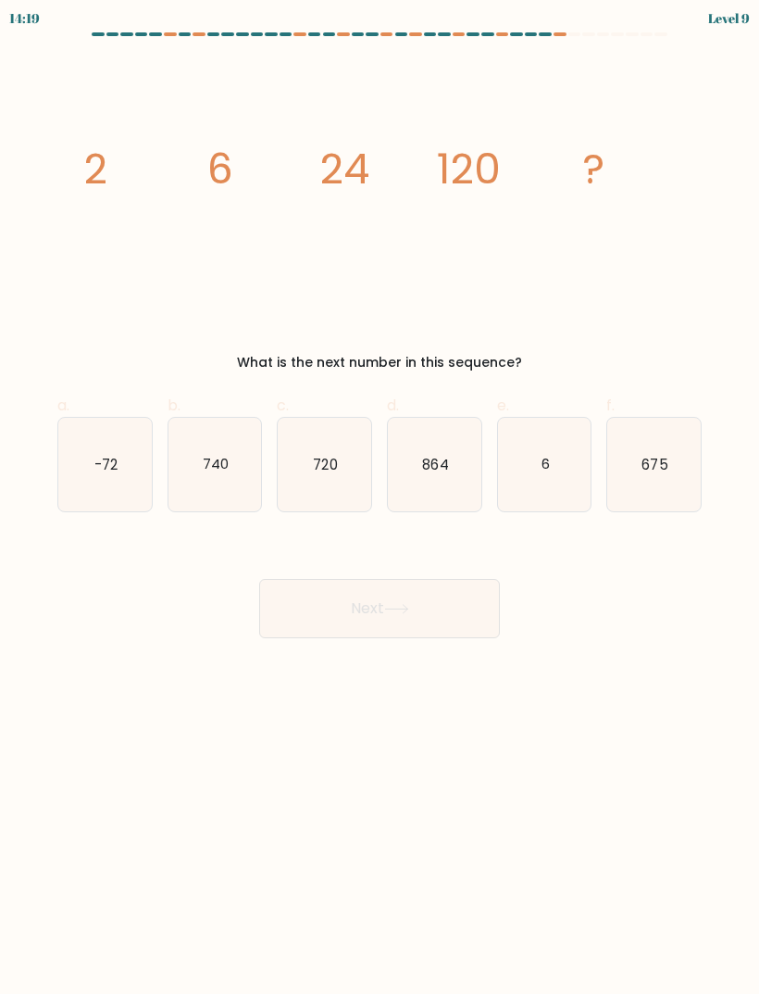
click at [360, 485] on icon "720" at bounding box center [325, 465] width 94 height 94
click at [380, 497] on input "c. 720" at bounding box center [380, 503] width 1 height 12
radio input "true"
click at [430, 607] on button "Next" at bounding box center [379, 608] width 241 height 59
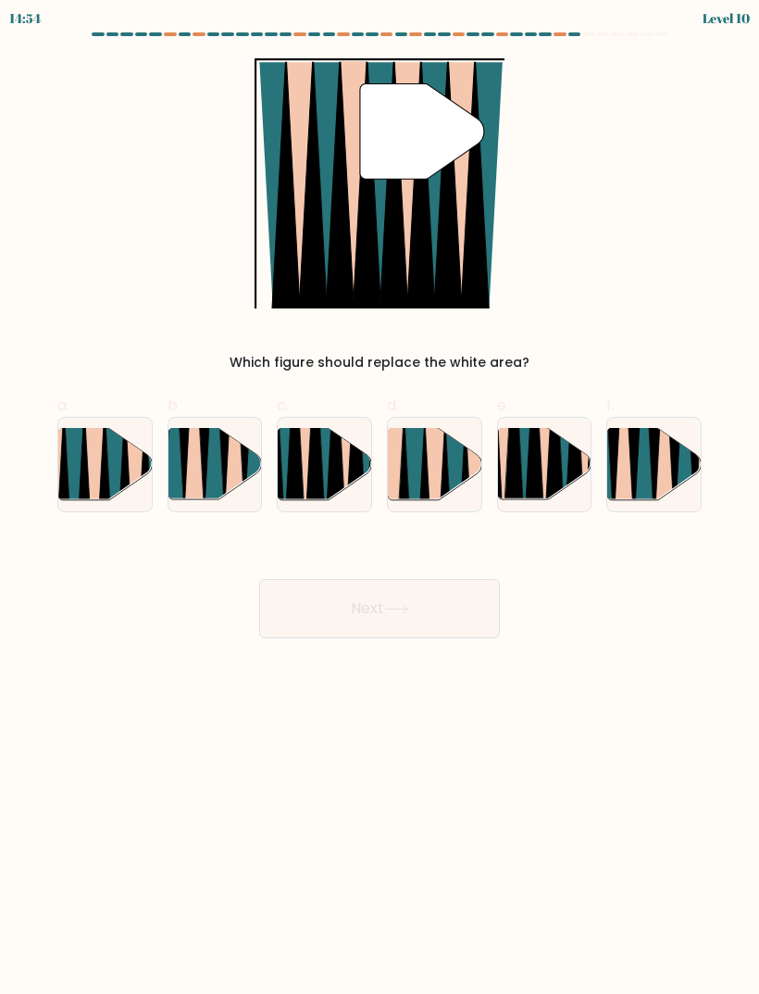
click at [89, 438] on icon at bounding box center [94, 505] width 20 height 186
click at [380, 497] on input "a." at bounding box center [380, 503] width 1 height 12
radio input "true"
click at [463, 623] on button "Next" at bounding box center [379, 608] width 241 height 59
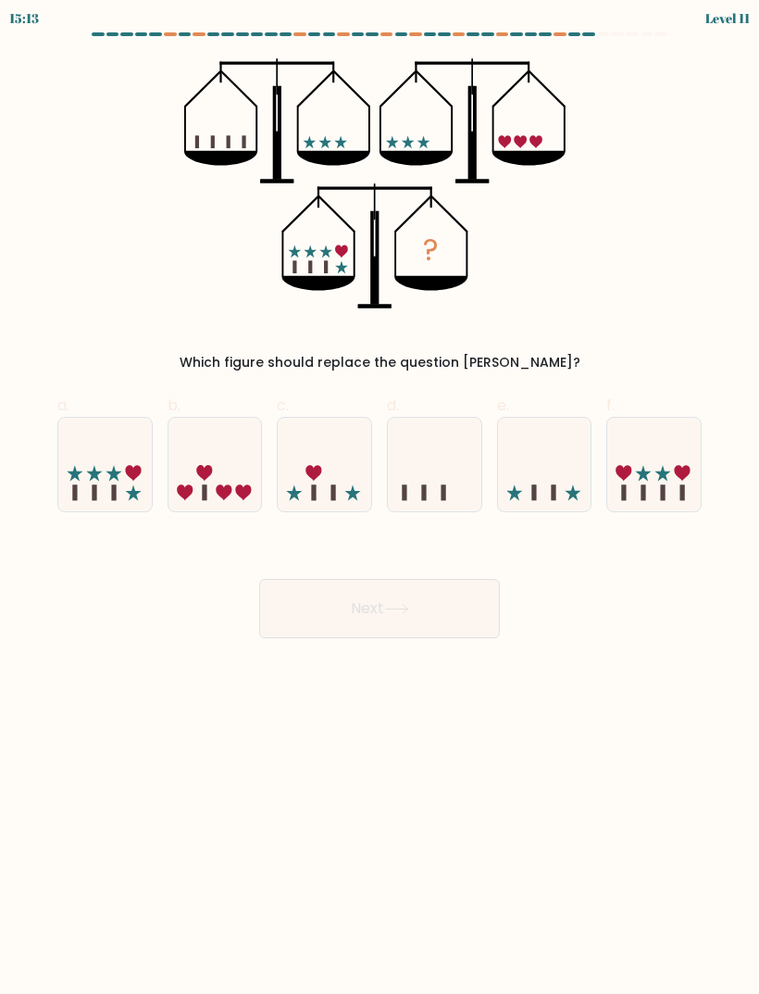
click at [653, 481] on icon at bounding box center [655, 464] width 94 height 77
click at [381, 497] on input "f." at bounding box center [380, 503] width 1 height 12
radio input "true"
click at [457, 613] on button "Next" at bounding box center [379, 608] width 241 height 59
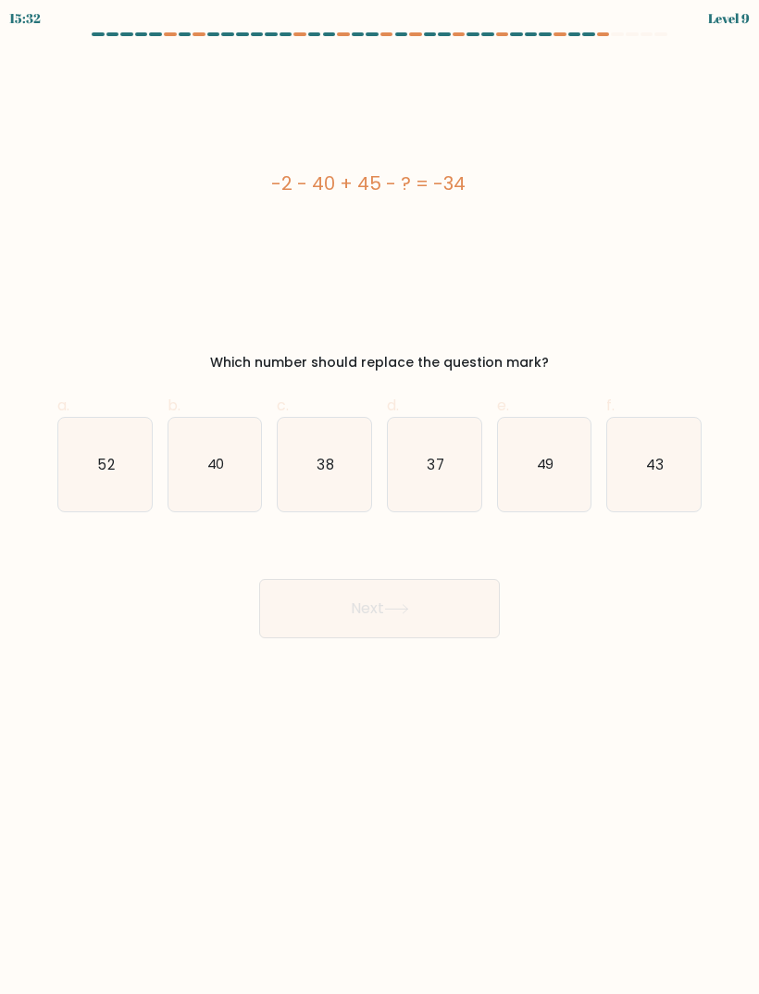
click at [413, 428] on icon "37" at bounding box center [435, 465] width 94 height 94
click at [381, 497] on input "d. 37" at bounding box center [380, 503] width 1 height 12
radio input "true"
click at [318, 608] on button "Next" at bounding box center [379, 608] width 241 height 59
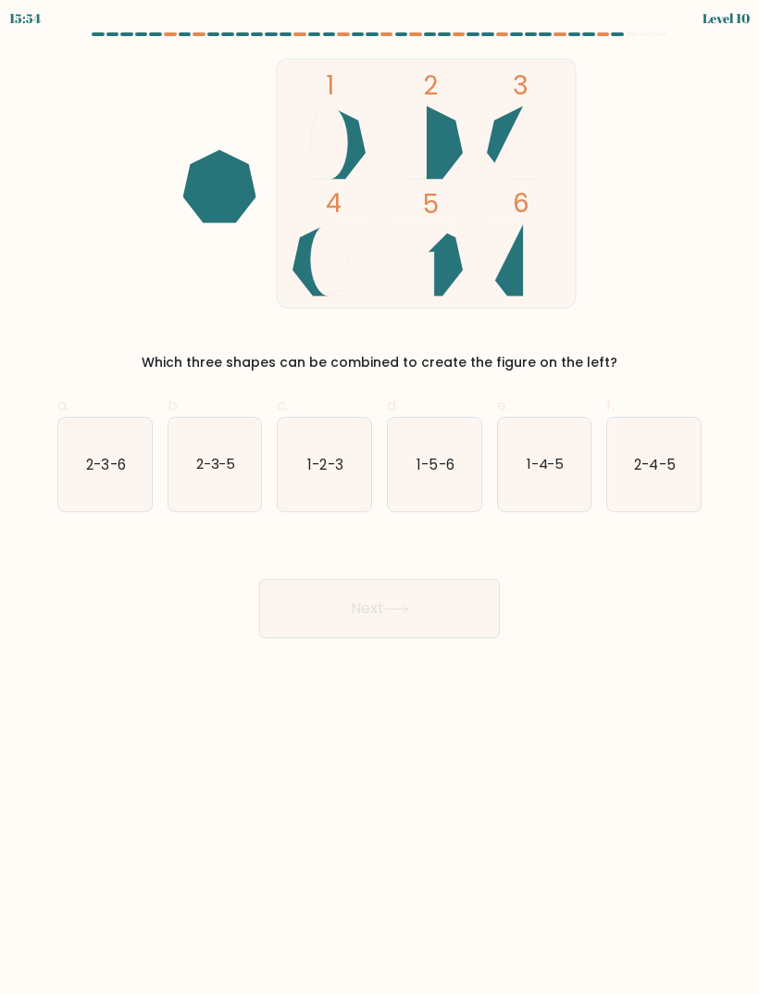
click at [514, 446] on icon "1-4-5" at bounding box center [545, 465] width 94 height 94
click at [381, 497] on input "e. 1-4-5" at bounding box center [380, 503] width 1 height 12
radio input "true"
click at [319, 596] on button "Next" at bounding box center [379, 608] width 241 height 59
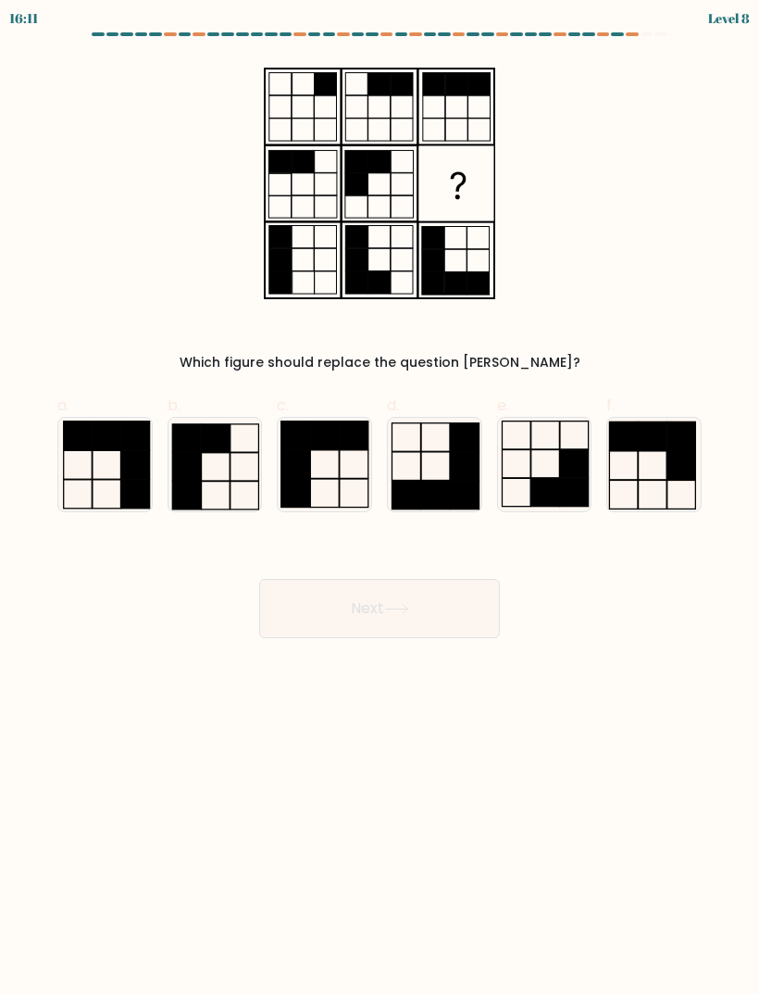
click at [591, 432] on icon at bounding box center [545, 465] width 94 height 94
click at [381, 497] on input "e." at bounding box center [380, 503] width 1 height 12
radio input "true"
click at [607, 443] on div at bounding box center [654, 464] width 95 height 95
click at [381, 497] on input "f." at bounding box center [380, 503] width 1 height 12
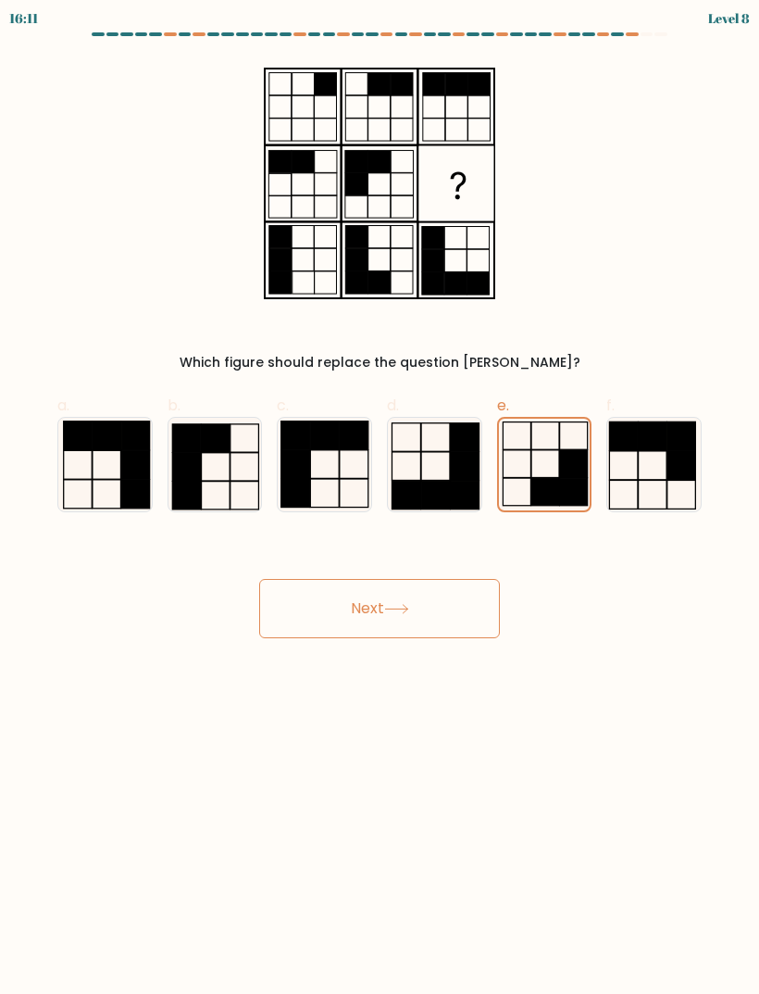
radio input "true"
click at [184, 429] on rect at bounding box center [186, 438] width 29 height 28
click at [380, 497] on input "b." at bounding box center [380, 503] width 1 height 12
radio input "true"
click at [336, 592] on button "Next" at bounding box center [379, 608] width 241 height 59
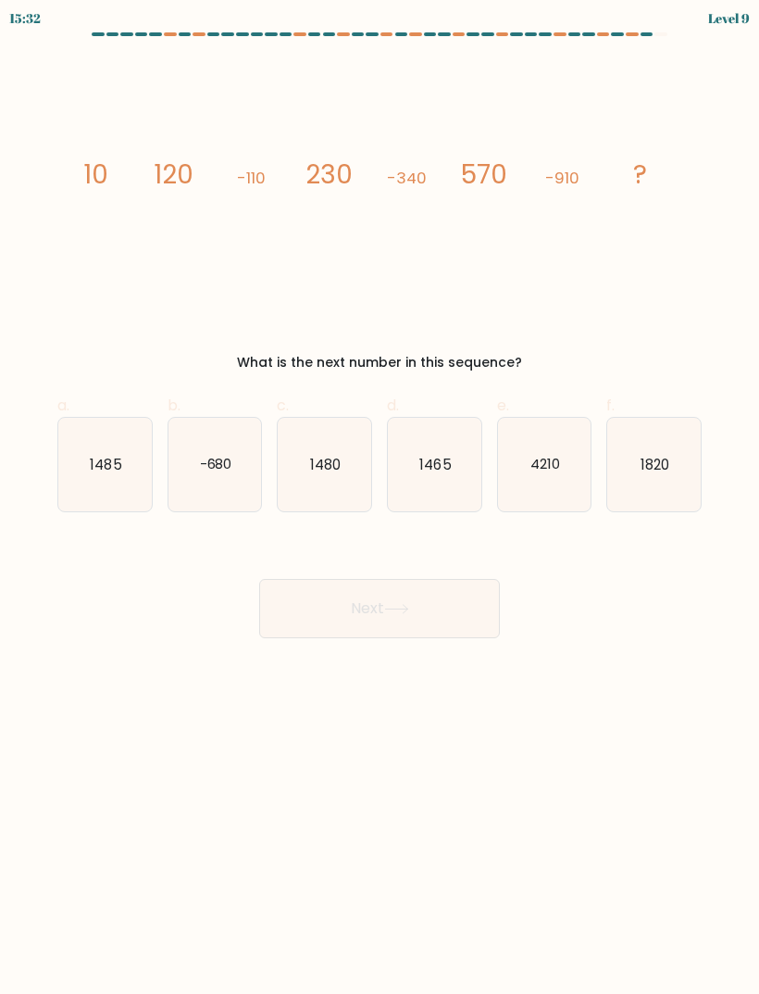
click at [316, 460] on text "1480" at bounding box center [325, 463] width 31 height 19
click at [380, 497] on input "c. 1480" at bounding box center [380, 503] width 1 height 12
radio input "true"
click at [305, 608] on button "Next" at bounding box center [379, 608] width 241 height 59
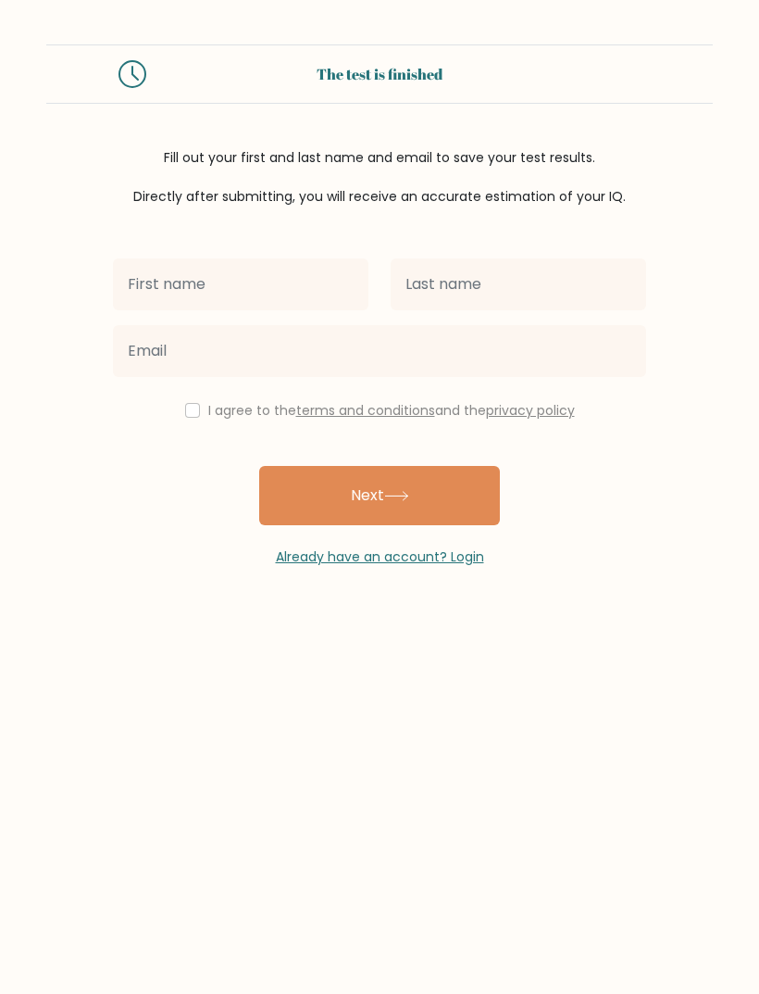
click at [169, 290] on input "text" at bounding box center [241, 284] width 256 height 52
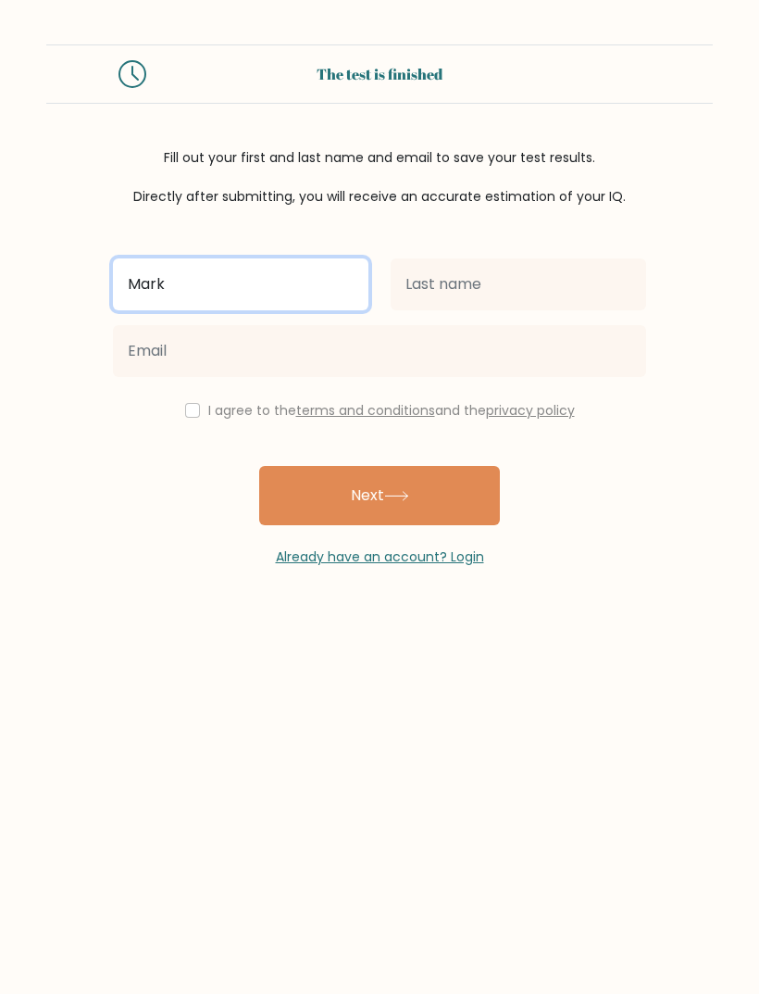
click at [305, 279] on input "Mark" at bounding box center [241, 284] width 256 height 52
type input "Mark Laurence"
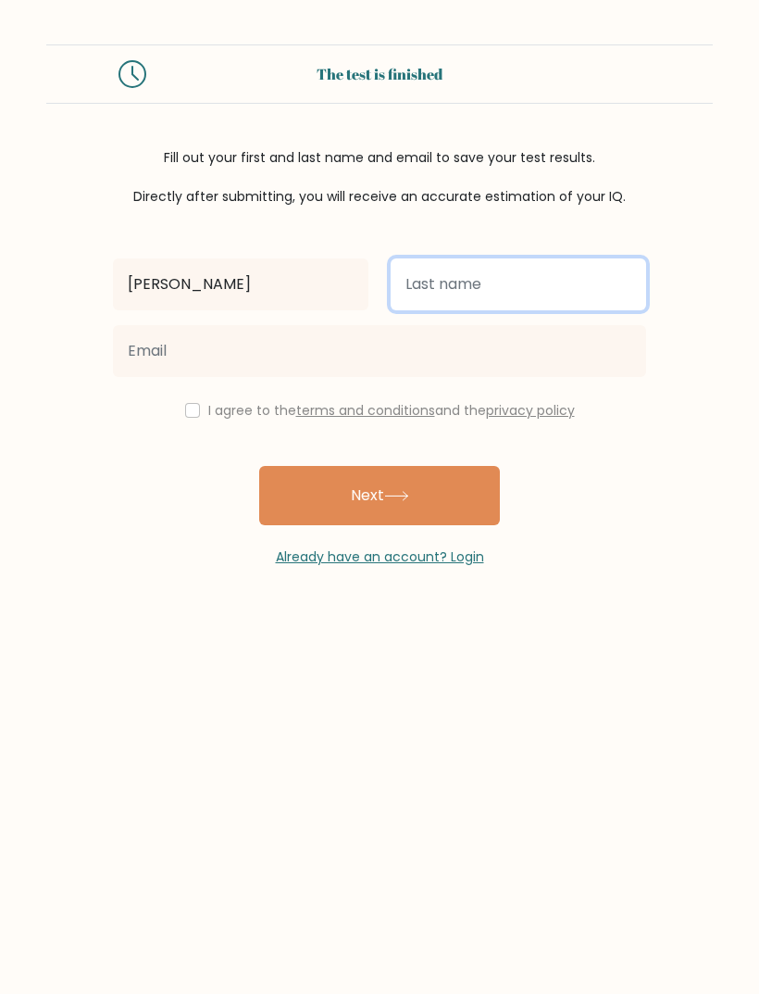
click at [558, 285] on input "text" at bounding box center [519, 284] width 256 height 52
type input "Ugsimar"
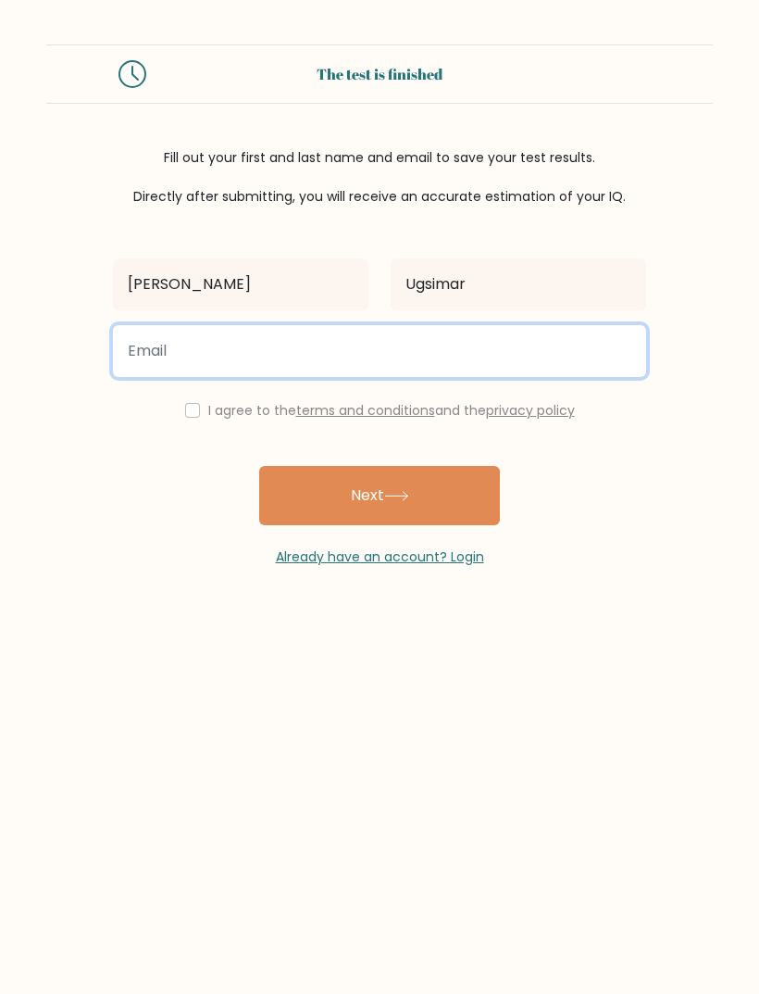
click at [144, 370] on input "email" at bounding box center [379, 351] width 533 height 52
type input "marklaurenceugsimar07@gmail"
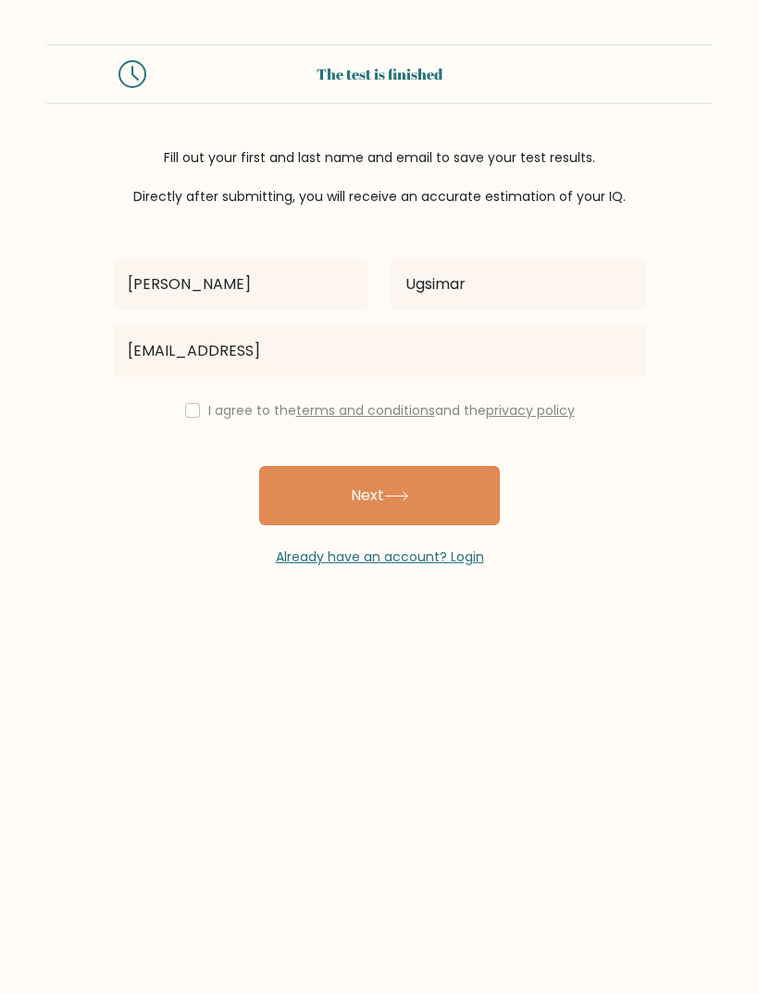
click at [185, 418] on input "checkbox" at bounding box center [192, 410] width 15 height 15
checkbox input "true"
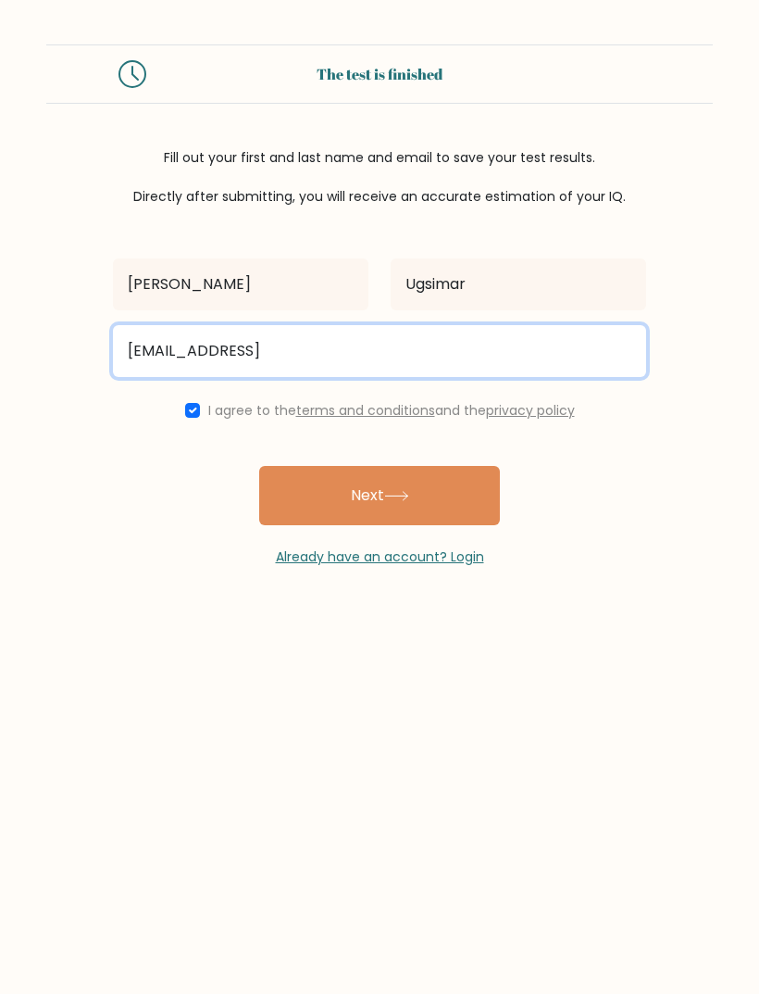
click at [397, 345] on input "marklaurenceugsimar07@gmail" at bounding box center [379, 351] width 533 height 52
type input "marklaurenceugsimar07@gmail.com"
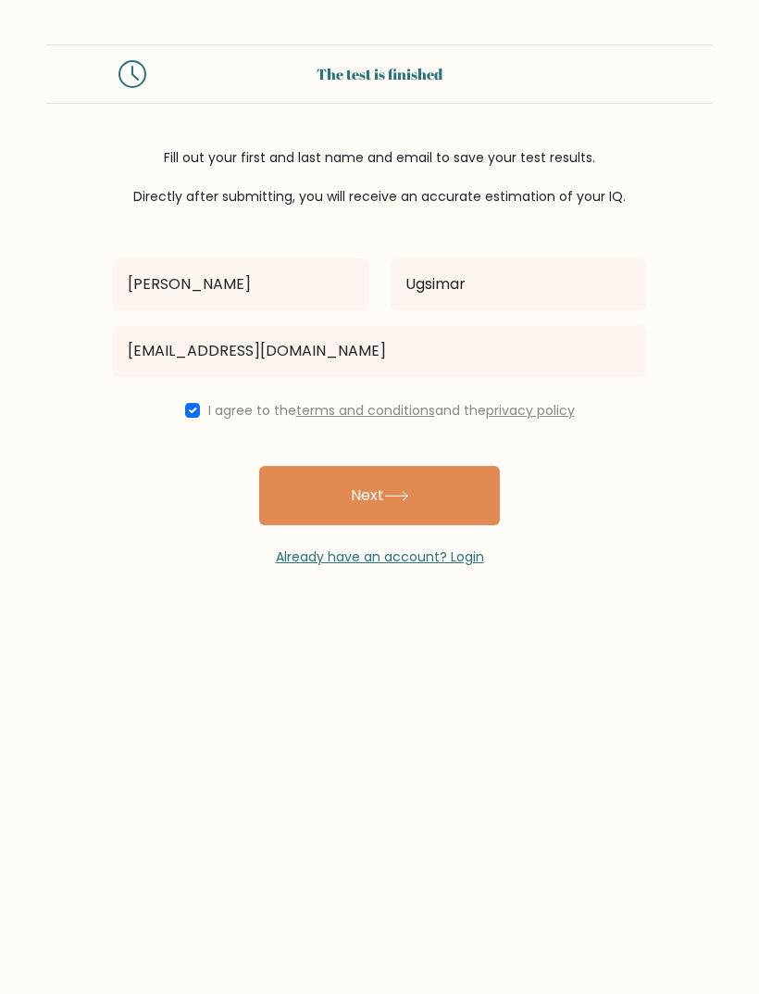
click at [278, 503] on button "Next" at bounding box center [379, 495] width 241 height 59
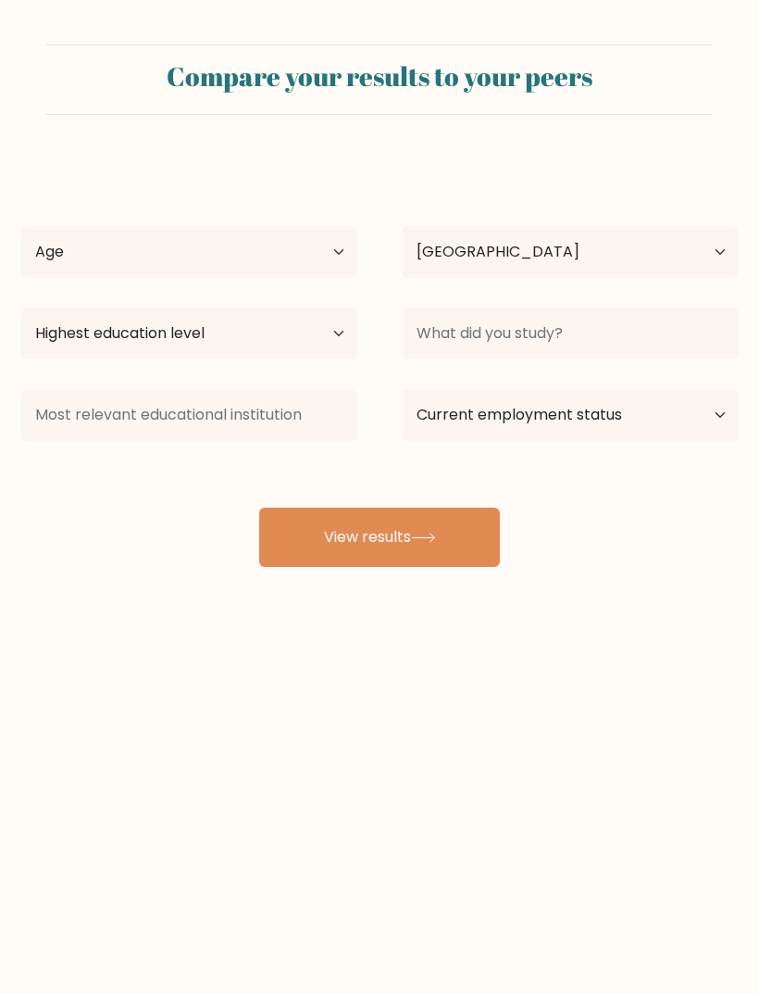
select select "PH"
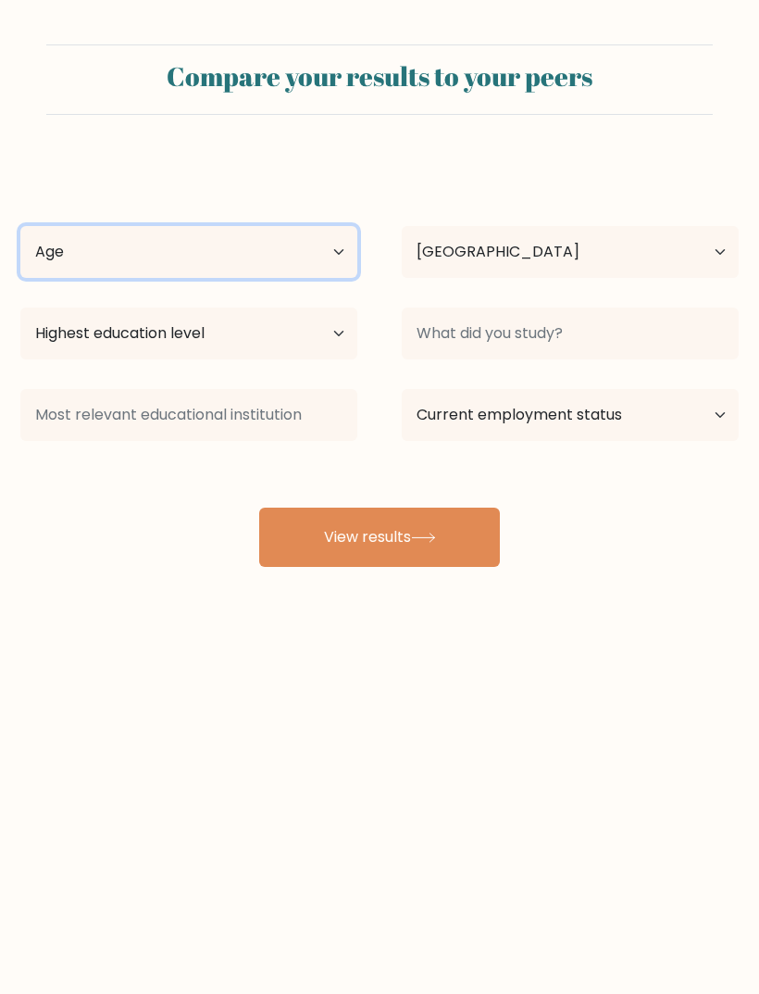
click at [74, 253] on select "Age Under [DEMOGRAPHIC_DATA] [DEMOGRAPHIC_DATA] [DEMOGRAPHIC_DATA] [DEMOGRAPHIC…" at bounding box center [188, 252] width 337 height 52
select select "18_24"
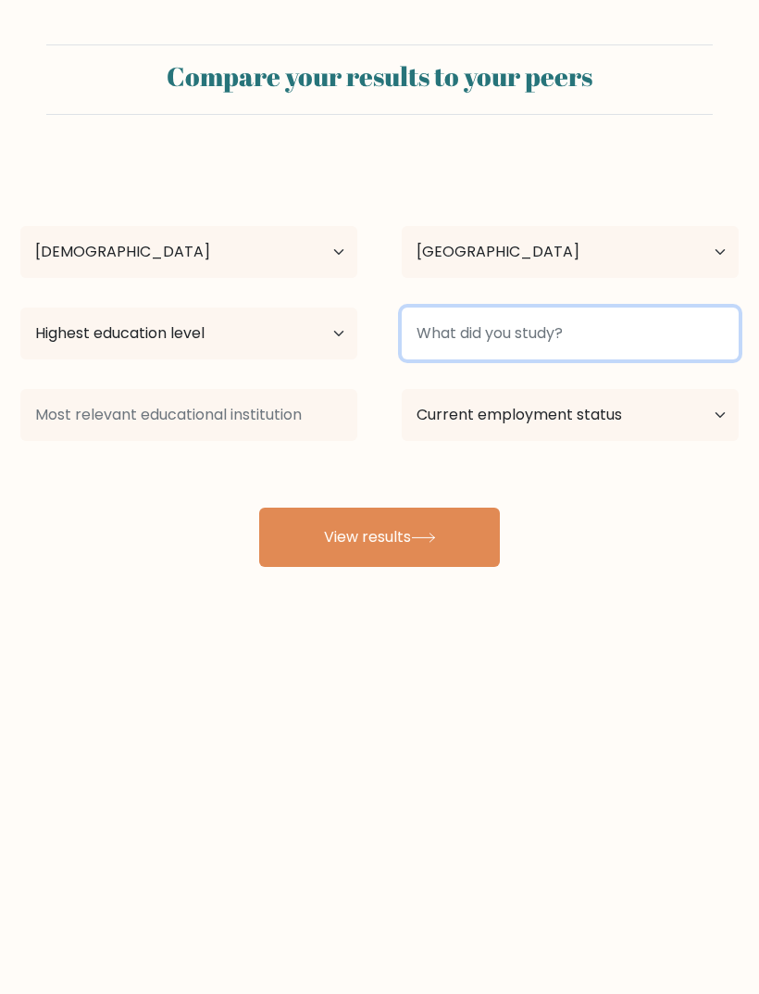
click at [576, 328] on input at bounding box center [570, 333] width 337 height 52
type input "BSMLS"
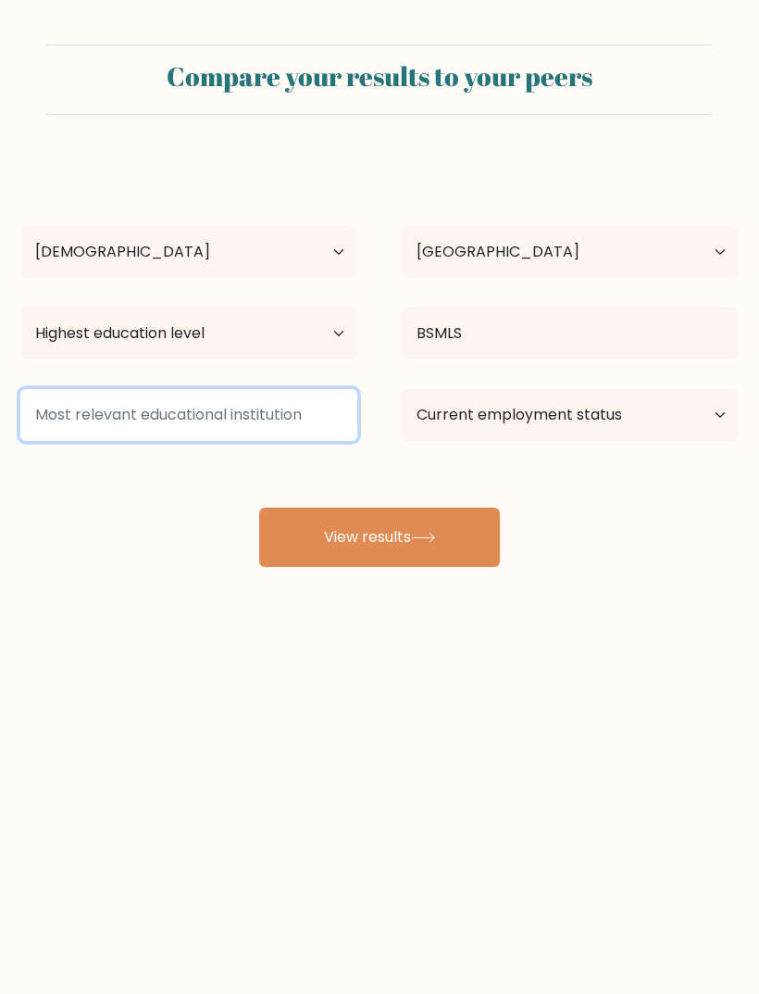
click at [57, 420] on input at bounding box center [188, 415] width 337 height 52
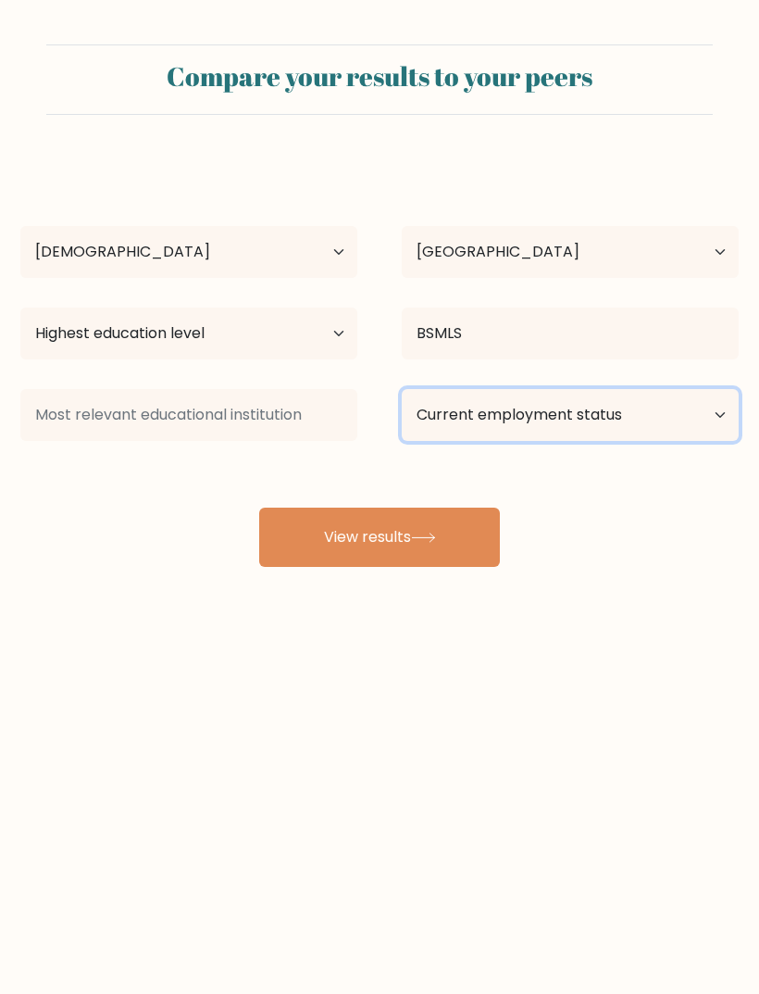
click at [633, 396] on select "Current employment status Employed Student Retired Other / prefer not to answer" at bounding box center [570, 415] width 337 height 52
click at [298, 558] on button "View results" at bounding box center [379, 536] width 241 height 59
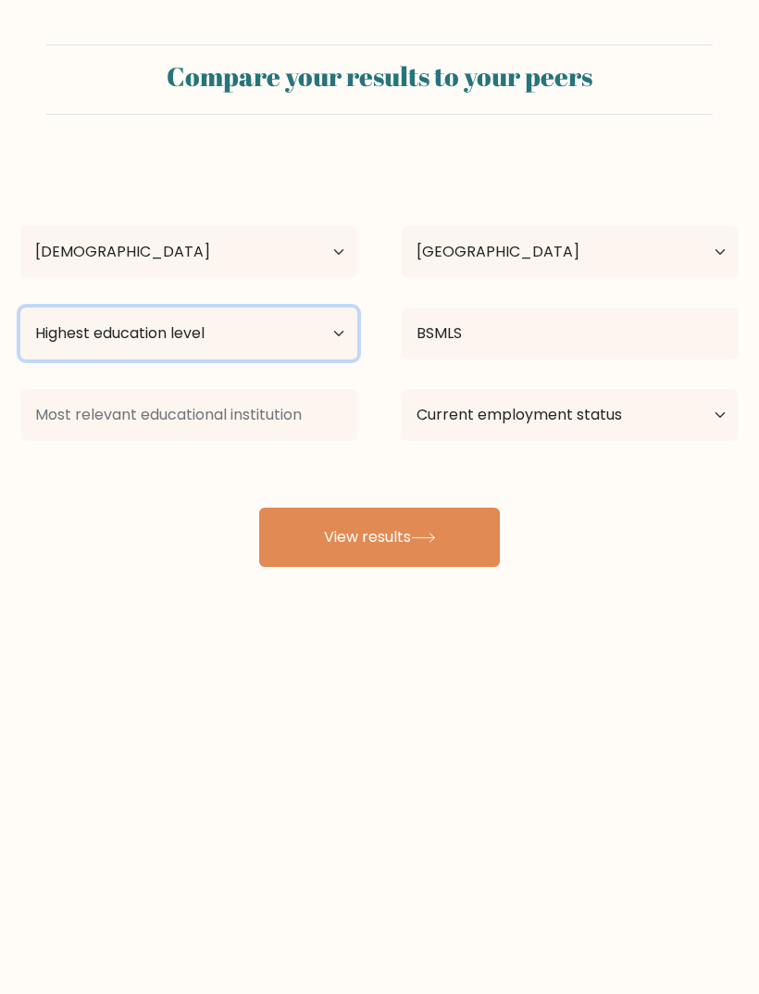
click at [44, 336] on select "Highest education level No schooling Primary Lower Secondary Upper Secondary Oc…" at bounding box center [188, 333] width 337 height 52
select select "bachelors_degree"
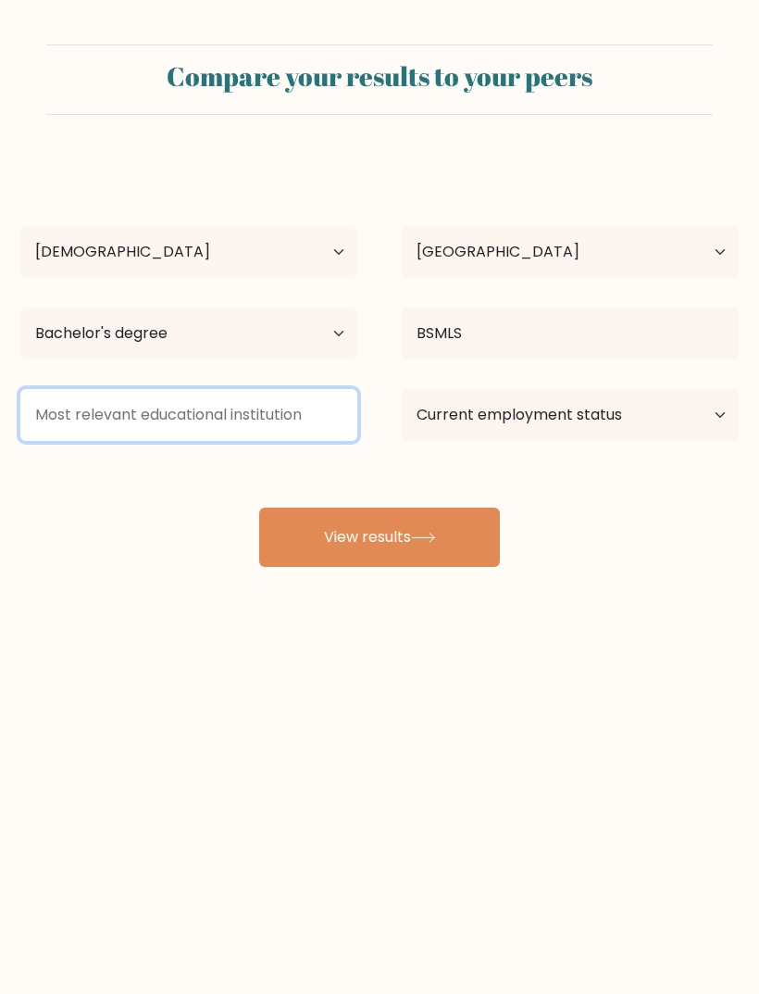
click at [44, 408] on input at bounding box center [188, 415] width 337 height 52
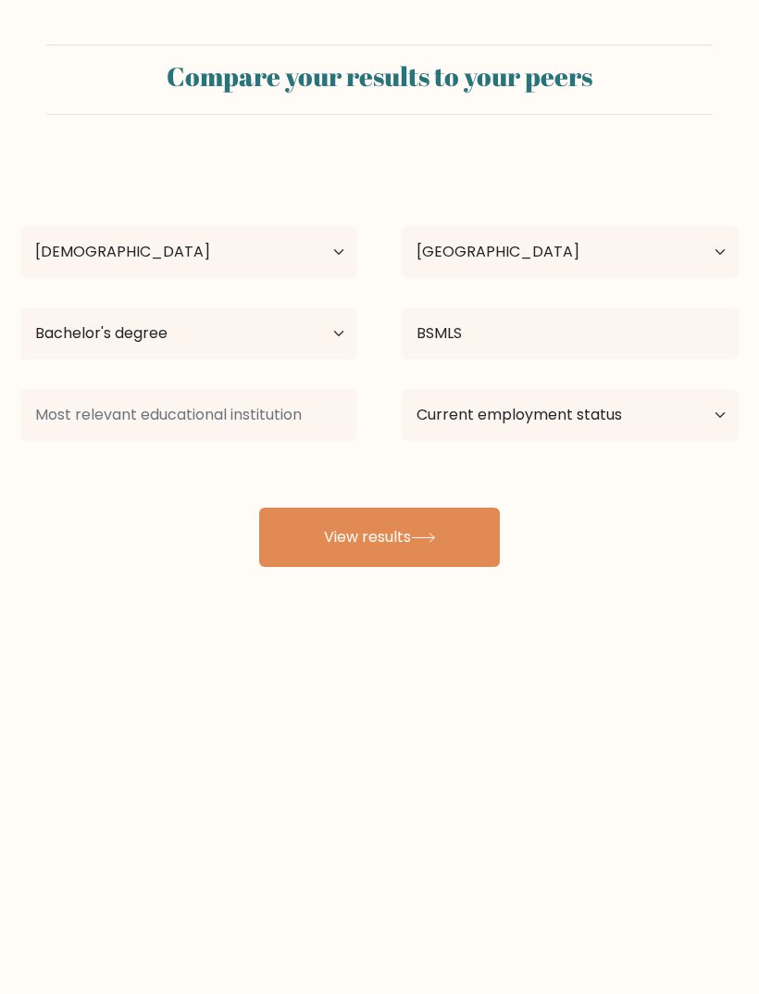
click at [596, 594] on div "Compare your results to your peers Mark Laurence Ugsimar Age Under 18 years old…" at bounding box center [379, 351] width 759 height 702
click at [642, 413] on select "Current employment status Employed Student Retired Other / prefer not to answer" at bounding box center [570, 415] width 337 height 52
select select "other"
click at [464, 558] on button "View results" at bounding box center [379, 536] width 241 height 59
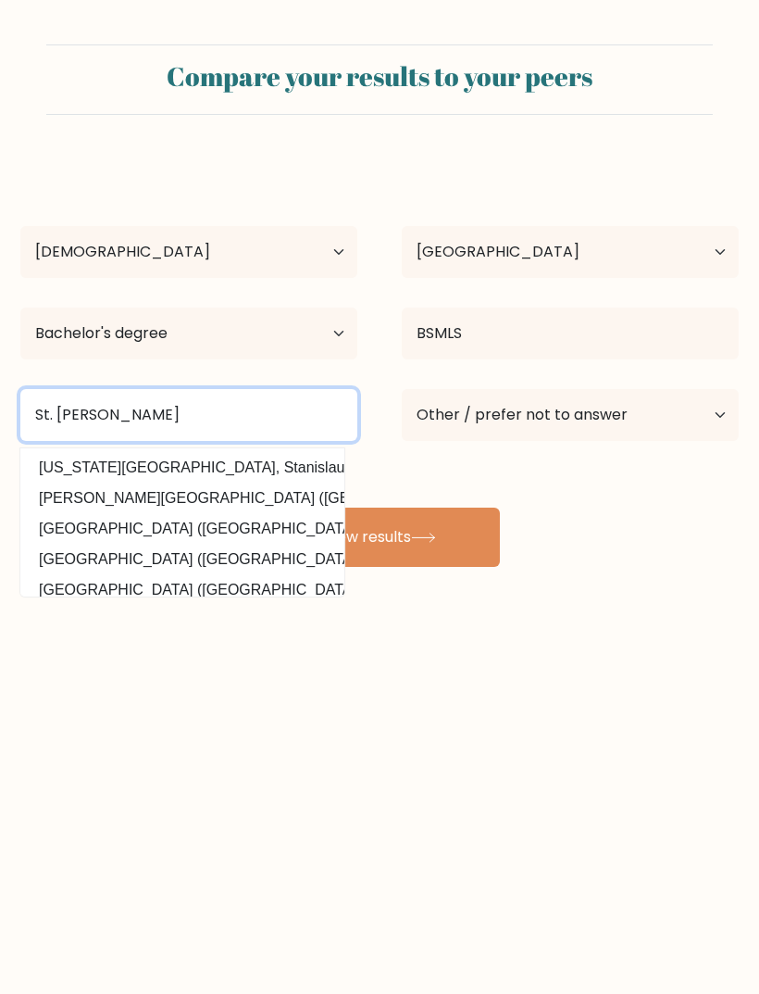
type input "St. Alexius"
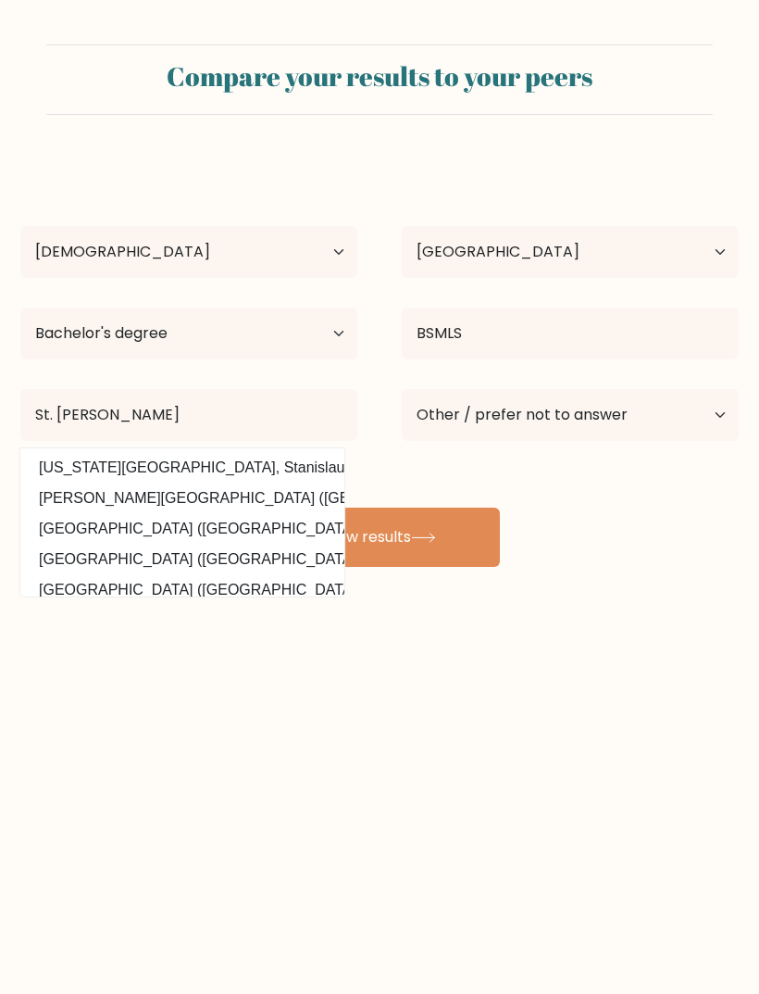
click at [485, 544] on button "View results" at bounding box center [379, 536] width 241 height 59
